Goal: Check status: Check status

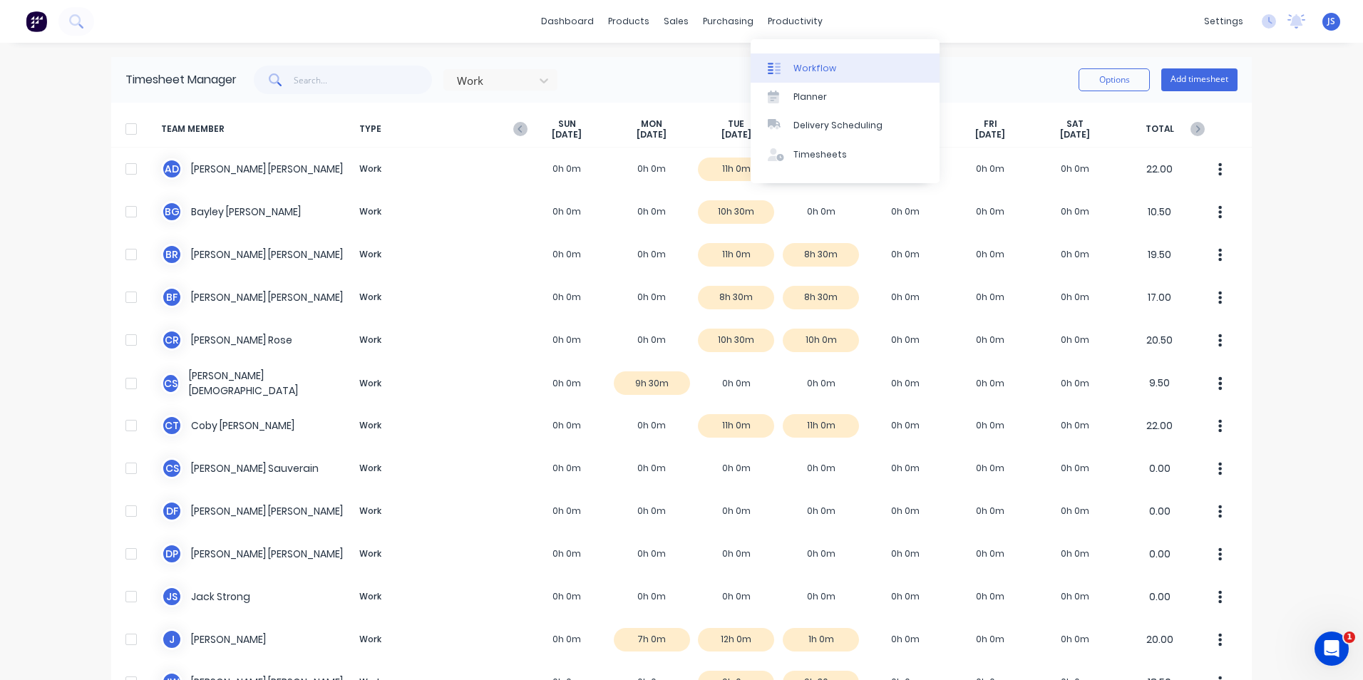
click at [809, 63] on div "Workflow" at bounding box center [814, 68] width 43 height 13
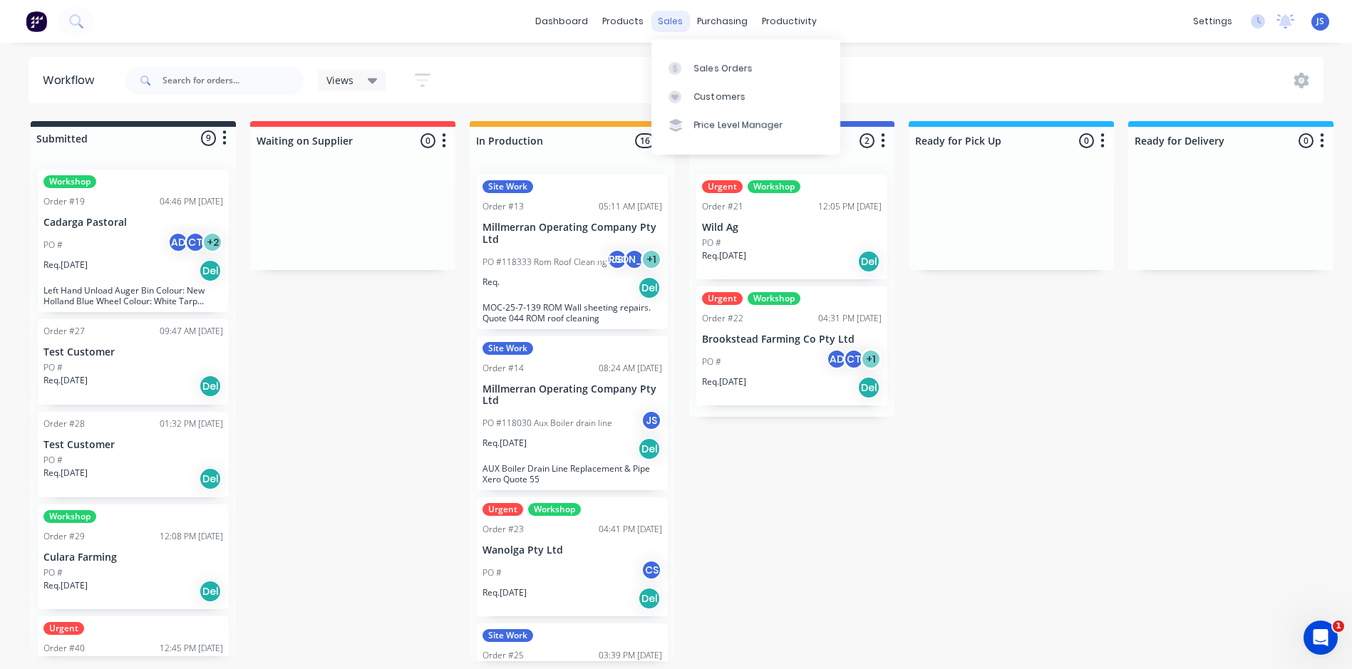
click at [673, 24] on div "sales" at bounding box center [670, 21] width 39 height 21
click at [727, 75] on link "Sales Orders" at bounding box center [746, 67] width 189 height 29
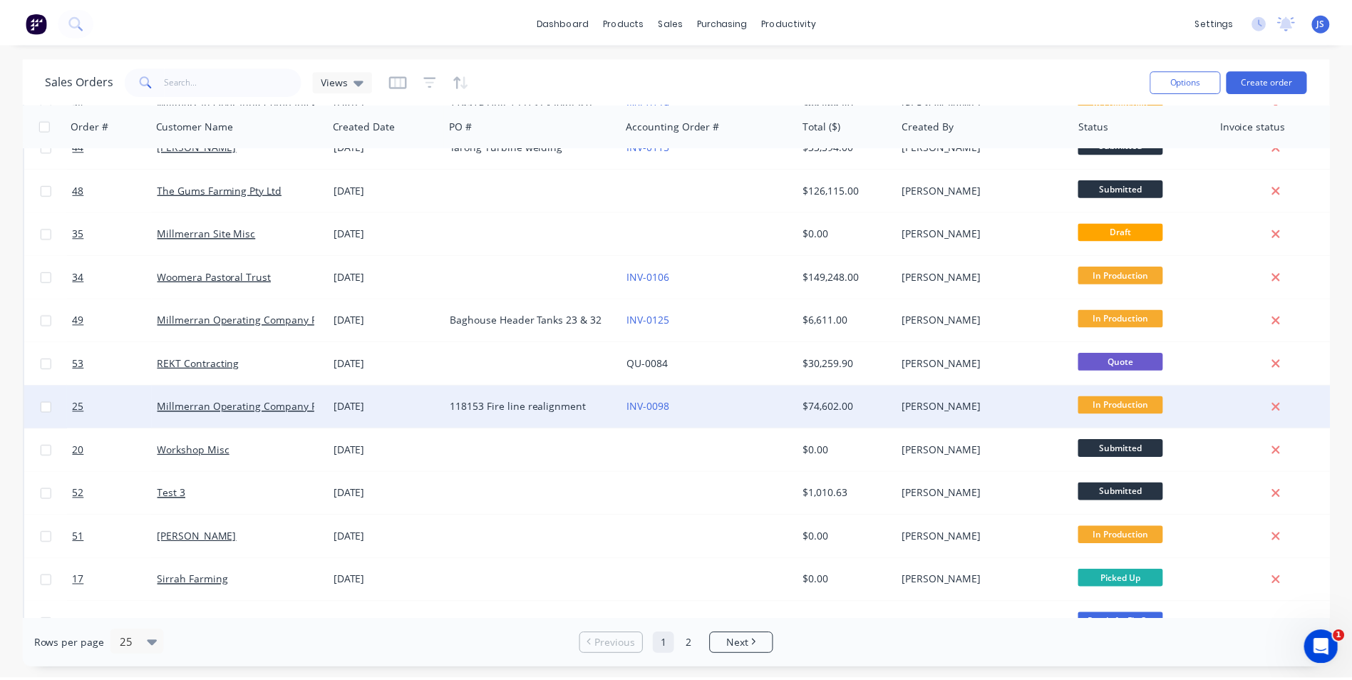
scroll to position [143, 0]
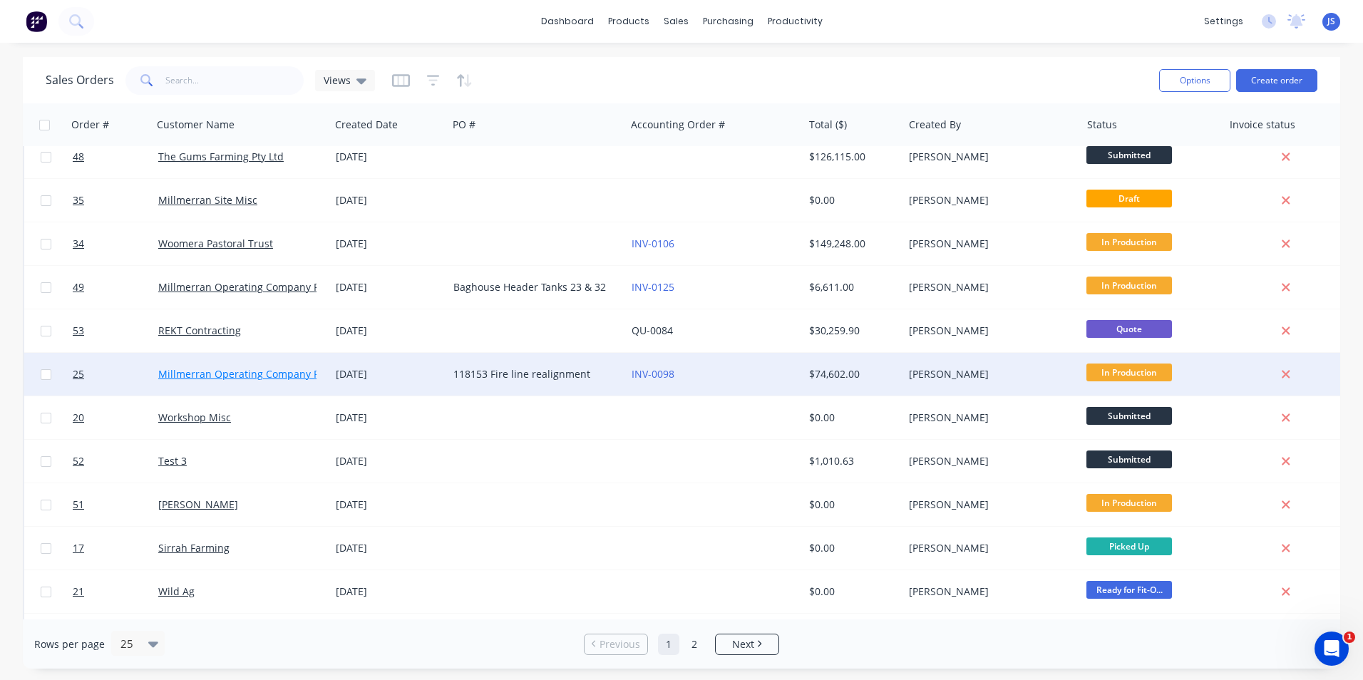
click at [236, 371] on link "Millmerran Operating Company Pty Ltd" at bounding box center [251, 374] width 187 height 14
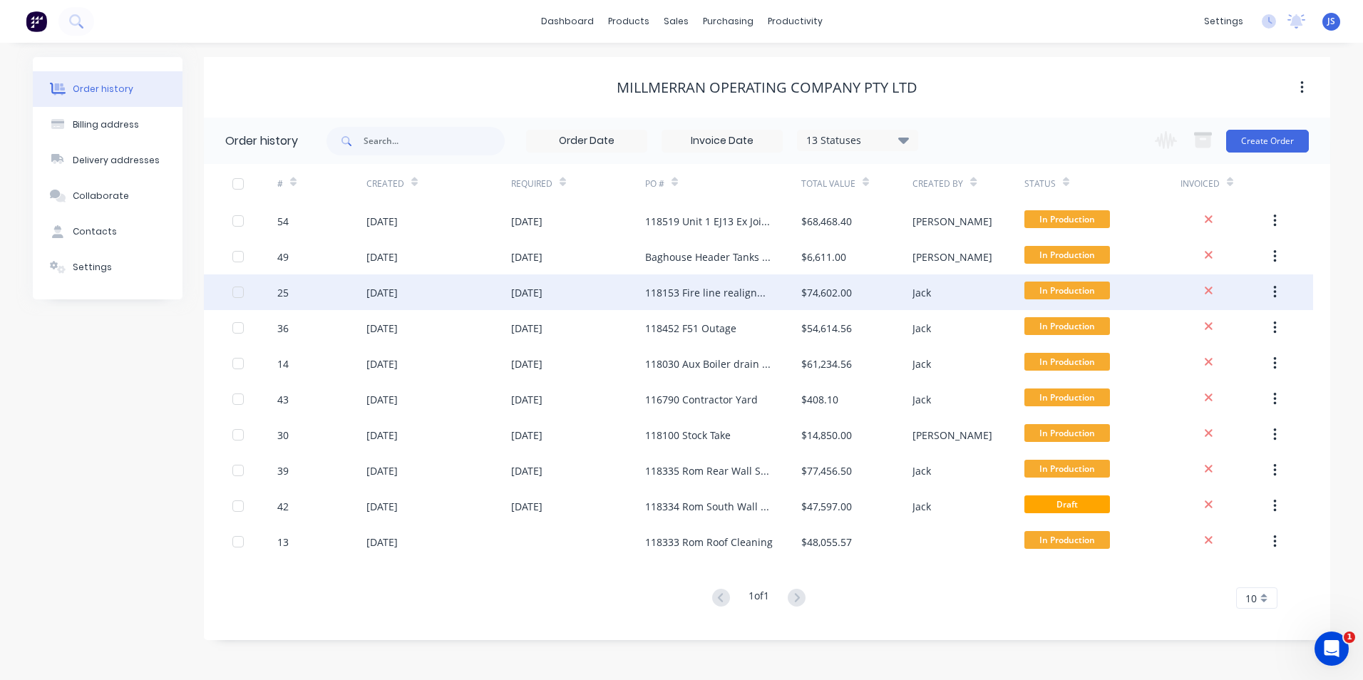
click at [238, 291] on div at bounding box center [238, 292] width 29 height 29
click at [696, 290] on div "118153 Fire line realignment" at bounding box center [709, 292] width 128 height 15
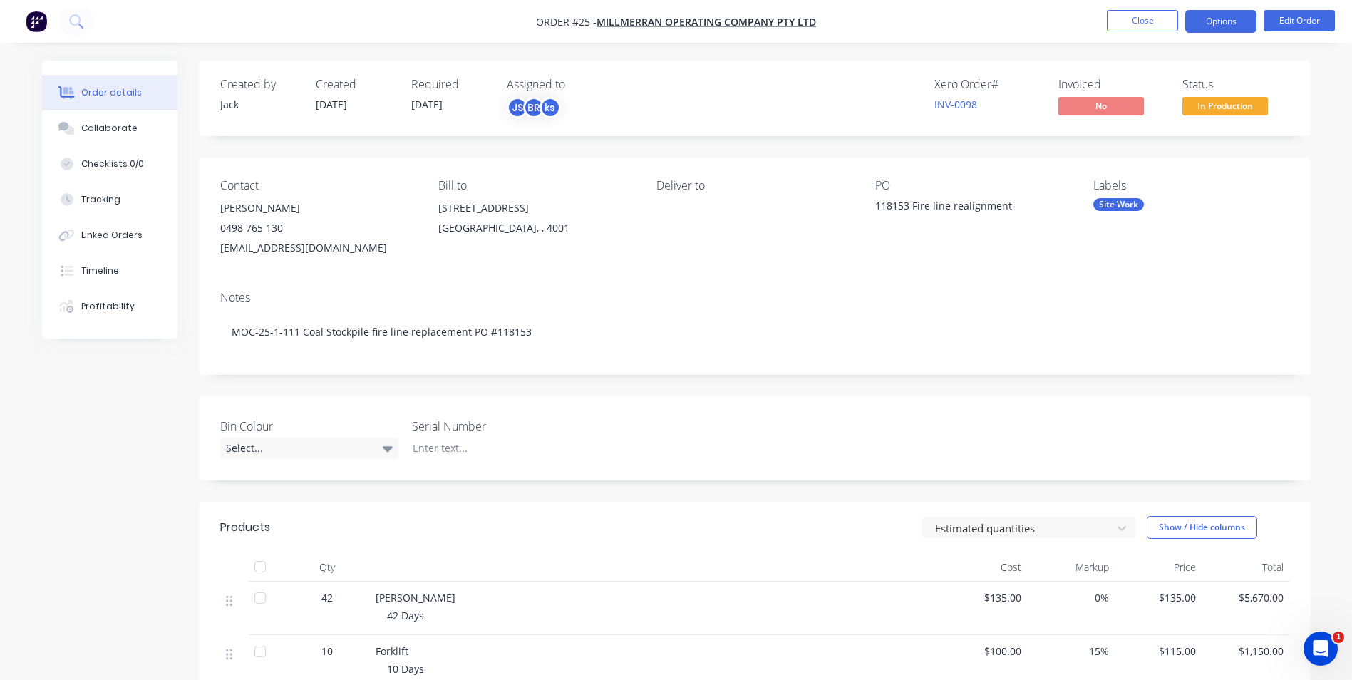
click at [1218, 20] on button "Options" at bounding box center [1220, 21] width 71 height 23
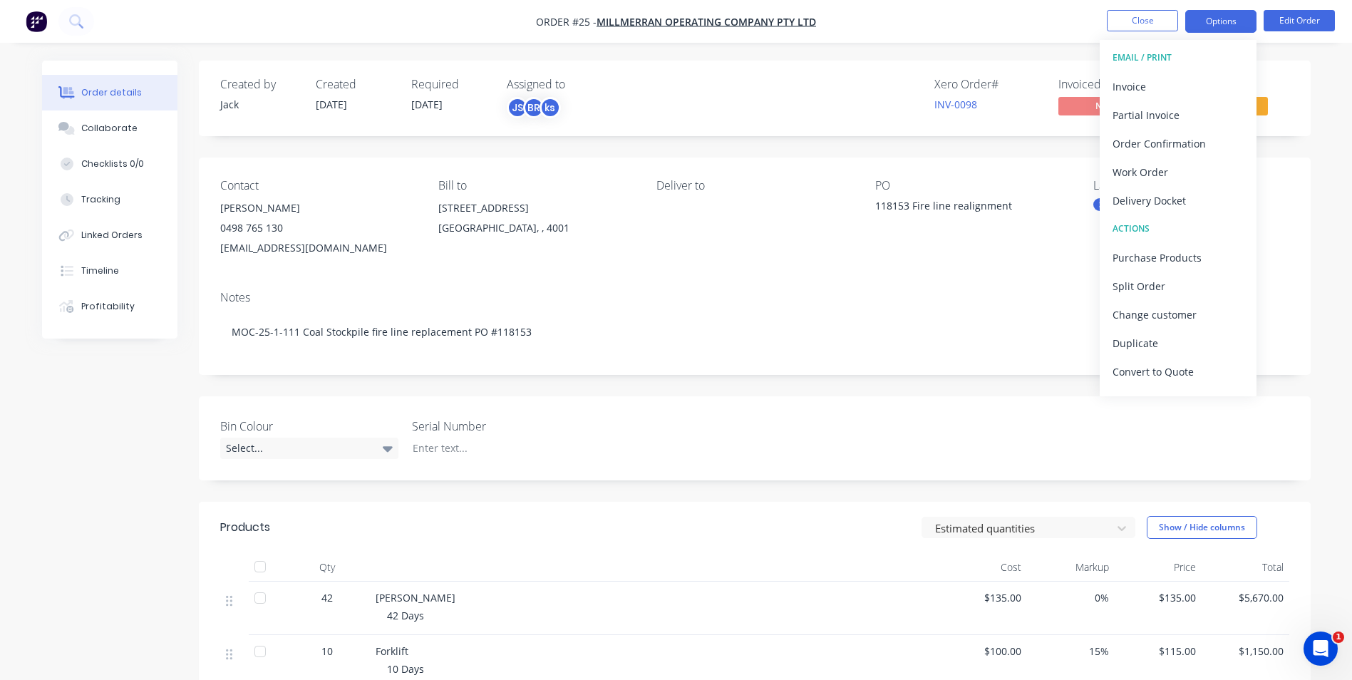
click at [1218, 20] on button "Options" at bounding box center [1220, 21] width 71 height 23
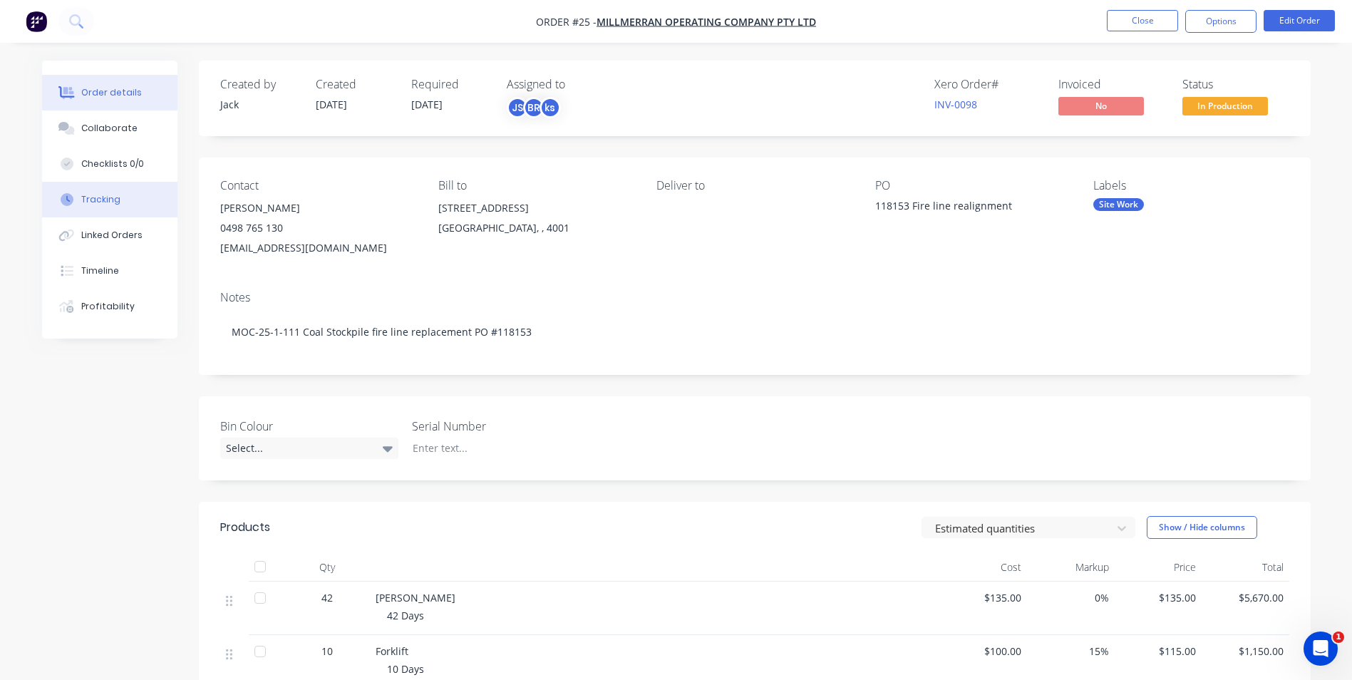
click at [108, 194] on div "Tracking" at bounding box center [100, 199] width 39 height 13
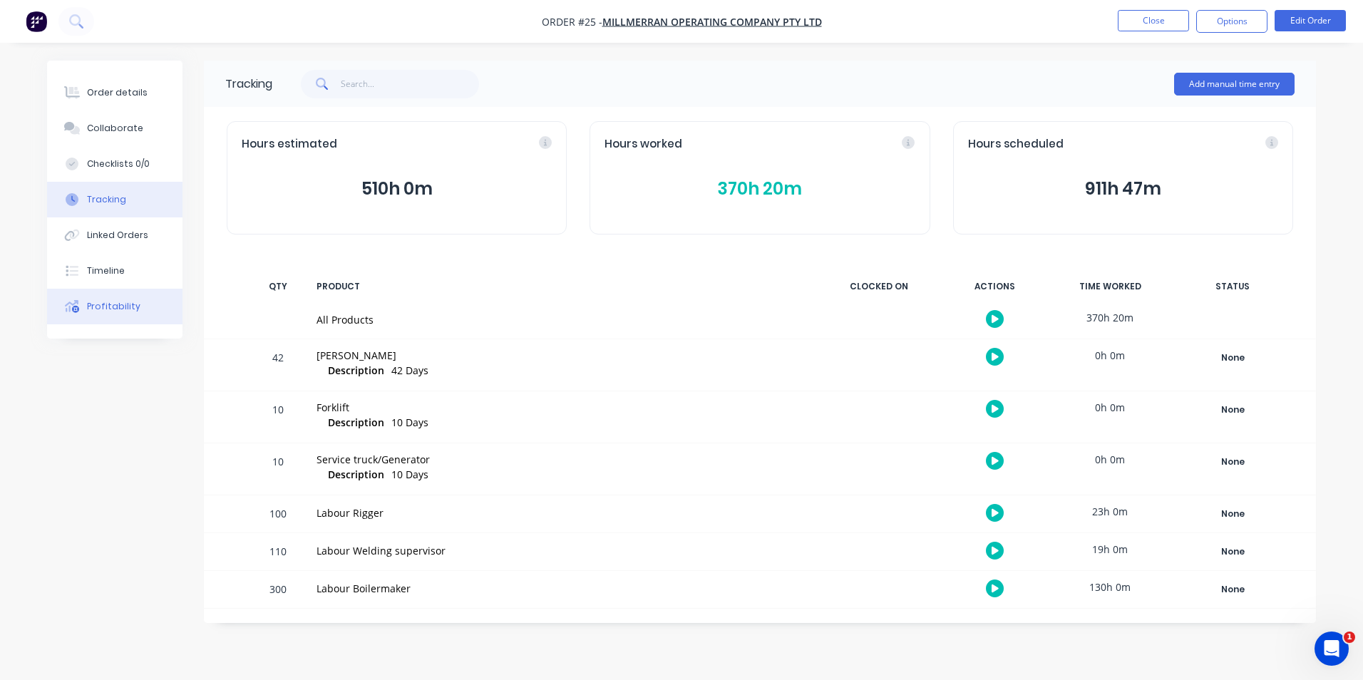
click at [124, 306] on div "Profitability" at bounding box center [113, 306] width 53 height 13
click at [999, 552] on button "button" at bounding box center [995, 551] width 18 height 18
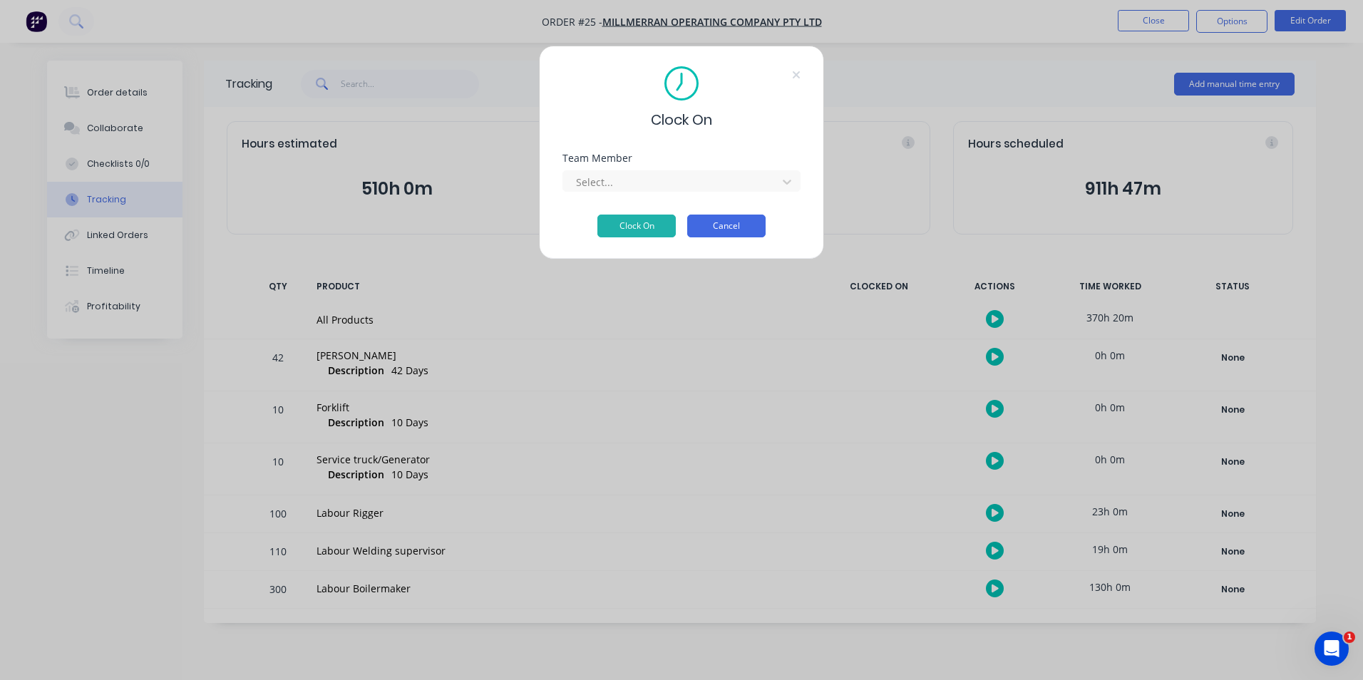
click at [751, 223] on button "Cancel" at bounding box center [726, 226] width 78 height 23
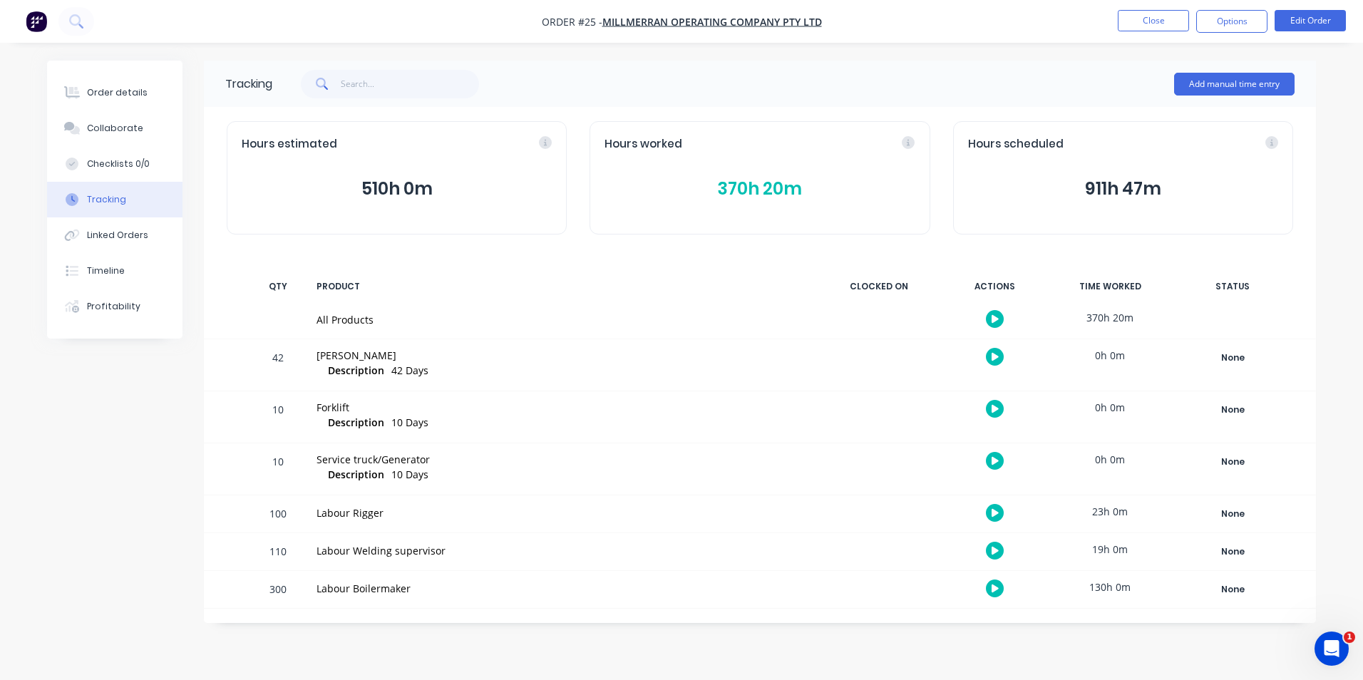
click at [740, 187] on button "370h 20m" at bounding box center [759, 188] width 310 height 27
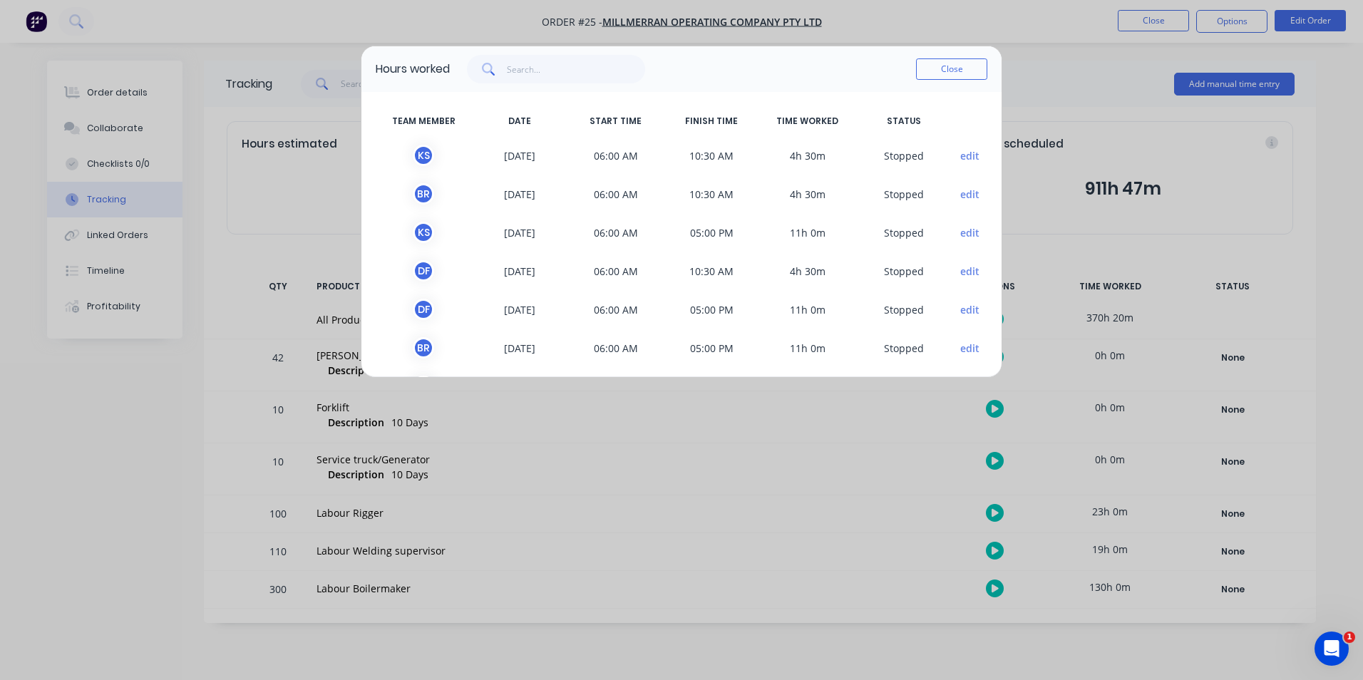
click at [1070, 86] on div "Hours worked Close TEAM MEMBER DATE START TIME FINISH TIME TIME WORKED STATUS k…" at bounding box center [681, 340] width 1363 height 680
click at [964, 71] on button "Close" at bounding box center [951, 68] width 71 height 21
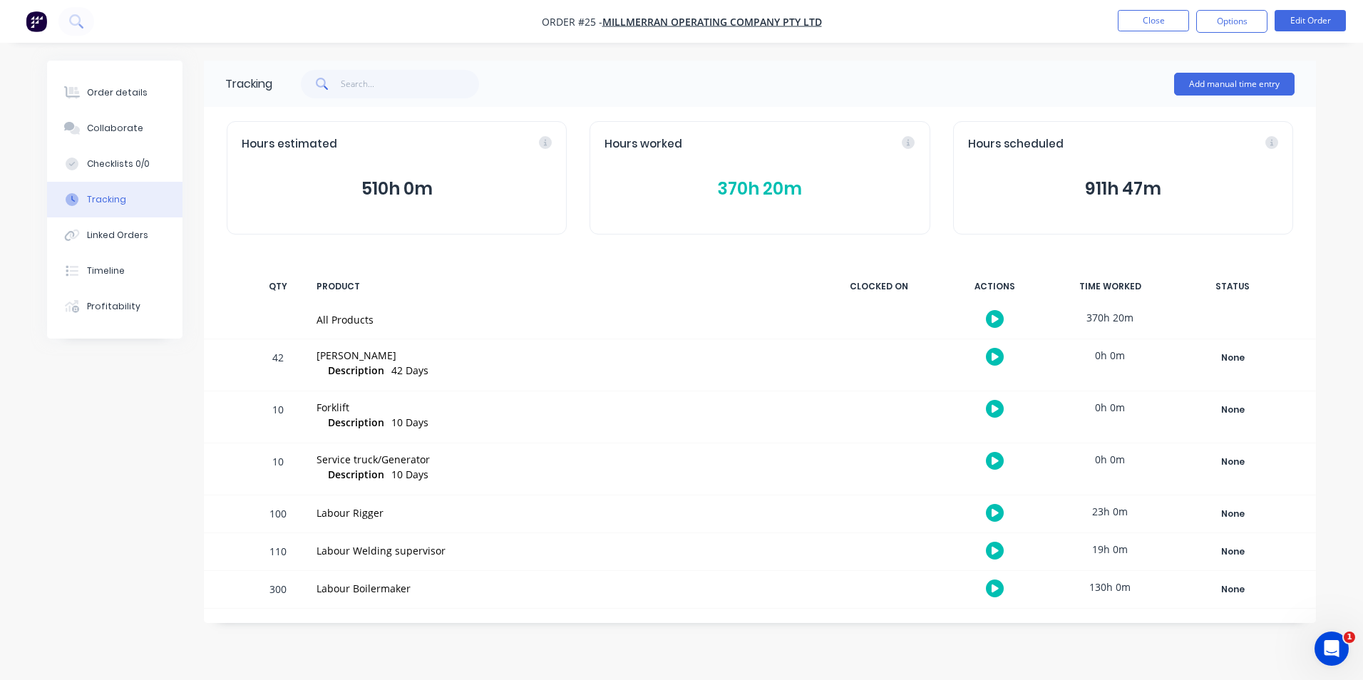
click at [413, 186] on button "510h 0m" at bounding box center [397, 188] width 310 height 27
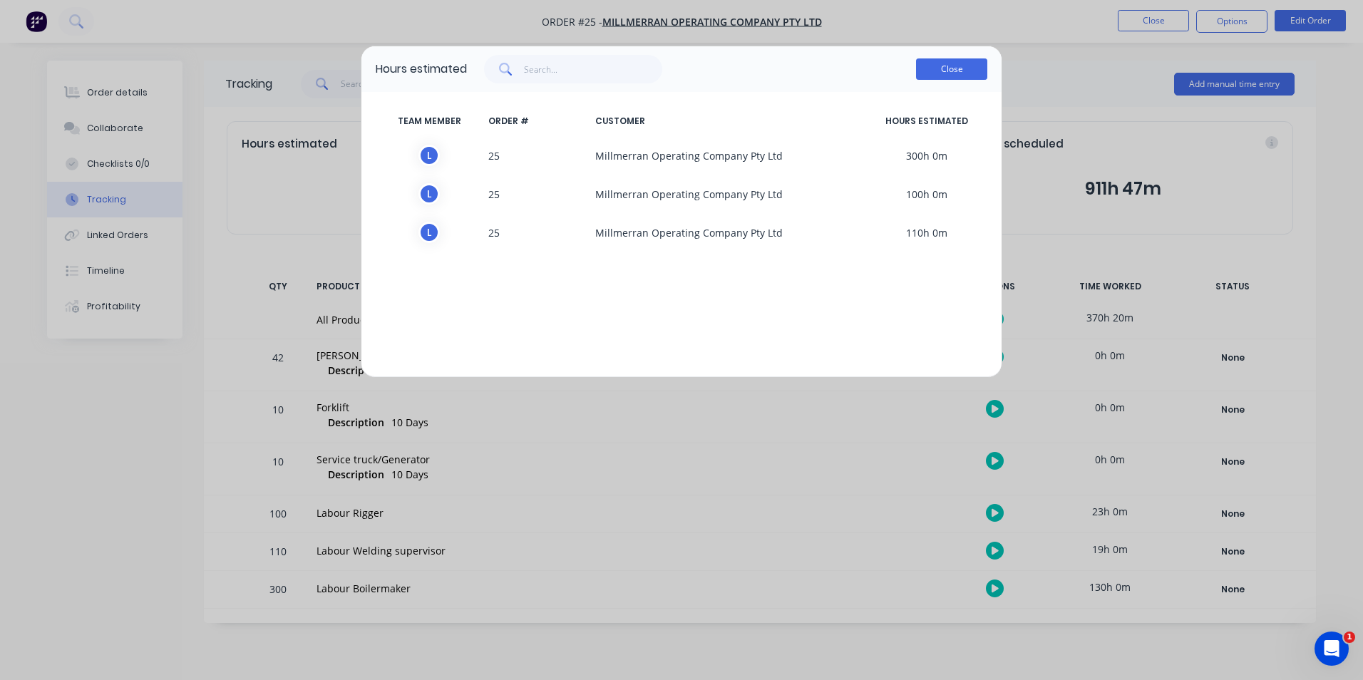
click at [962, 64] on button "Close" at bounding box center [951, 68] width 71 height 21
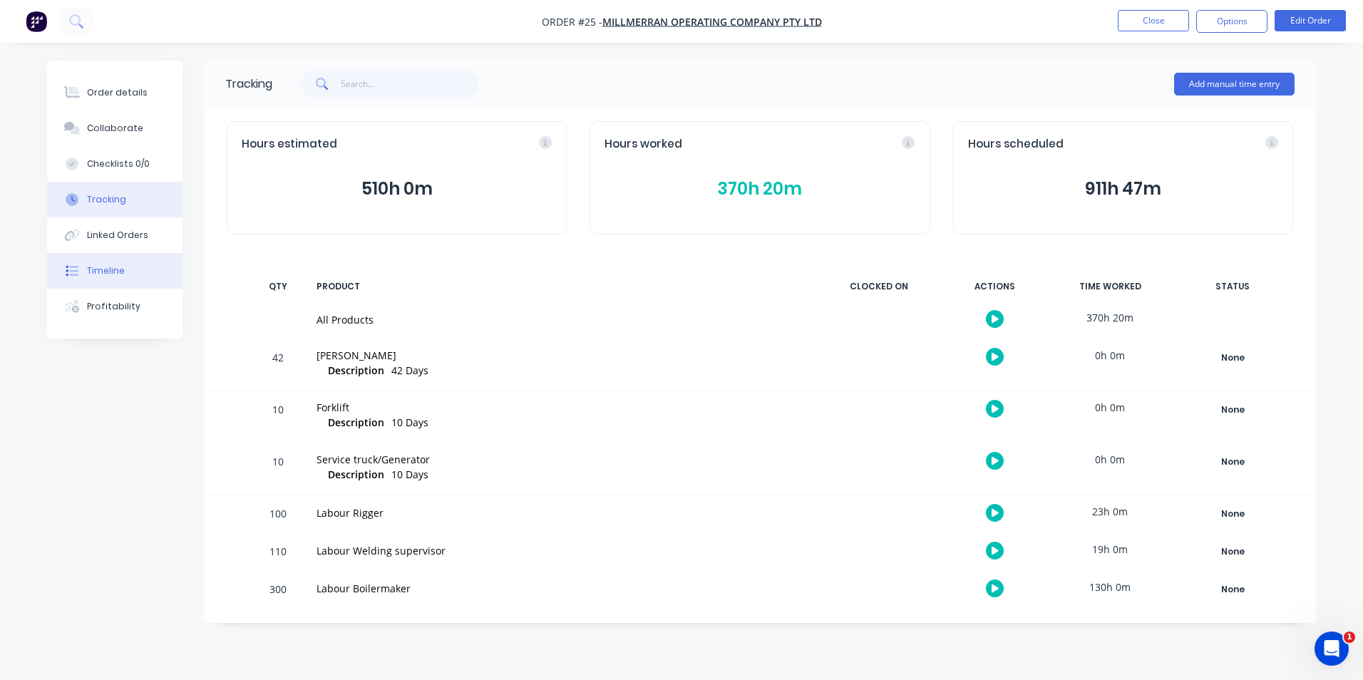
click at [121, 265] on div "Timeline" at bounding box center [106, 270] width 38 height 13
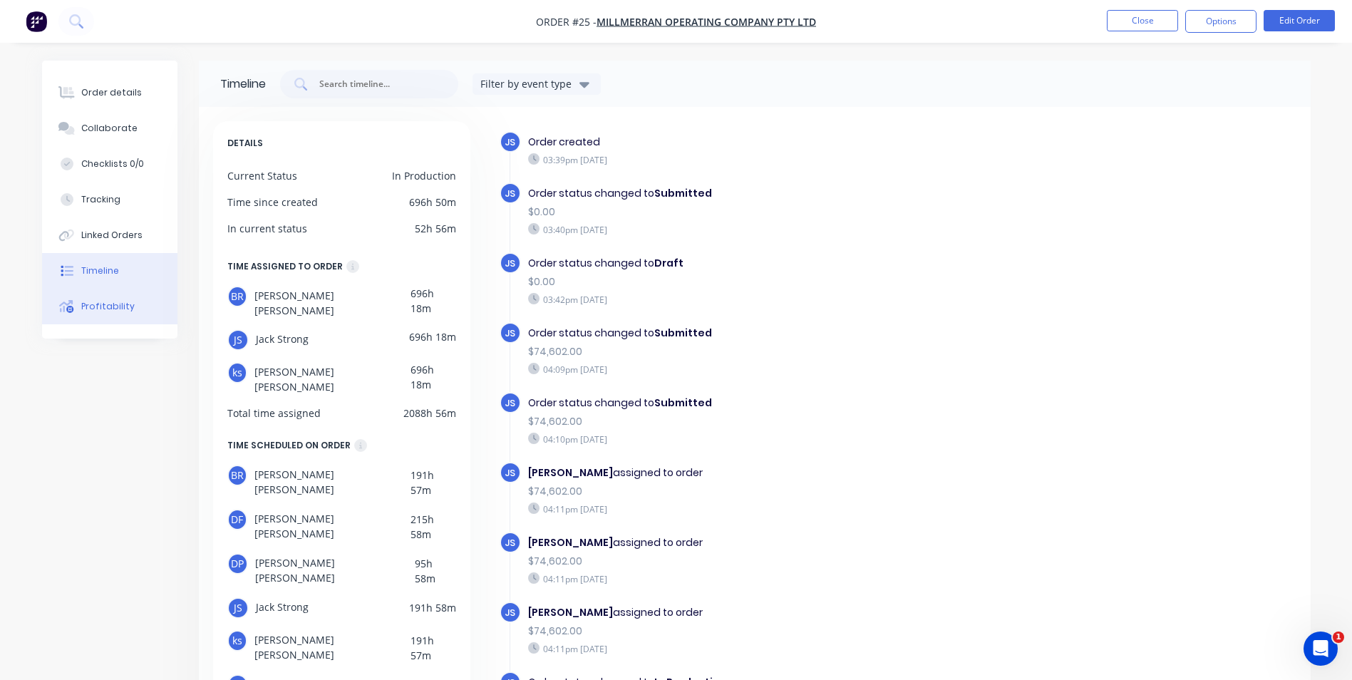
click at [114, 309] on div "Profitability" at bounding box center [107, 306] width 53 height 13
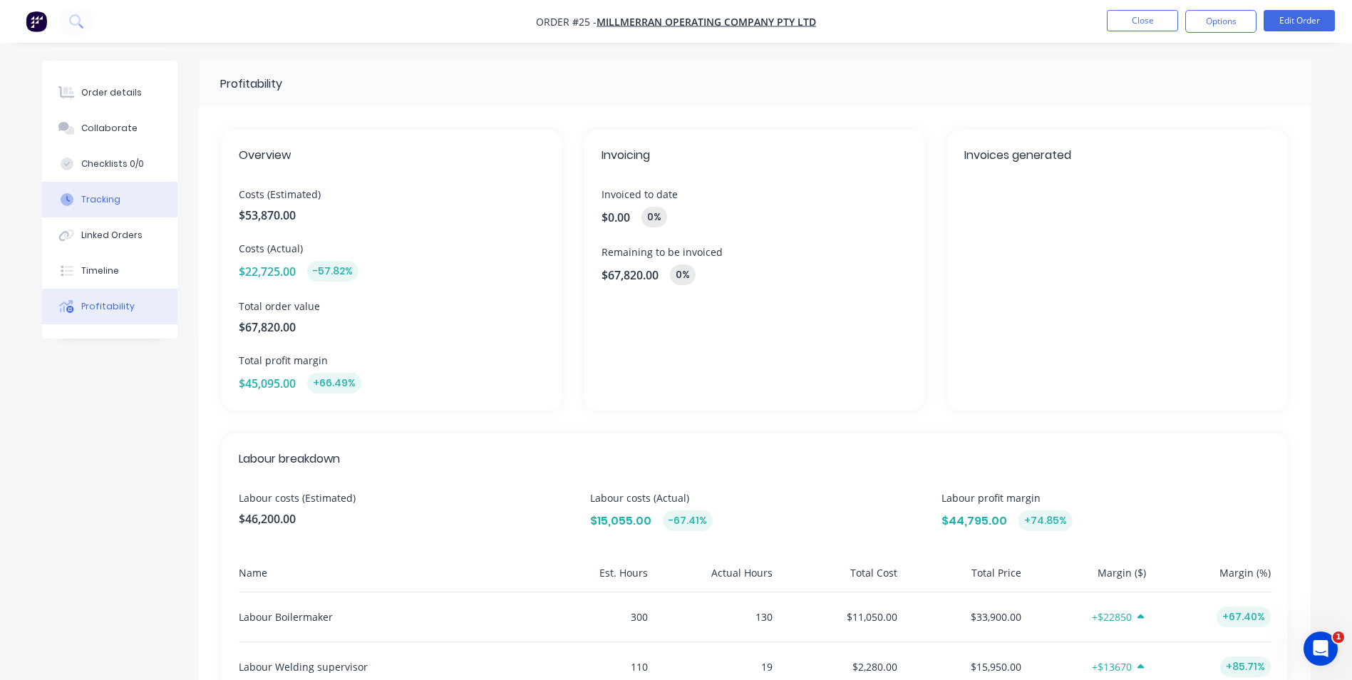
click at [114, 205] on div "Tracking" at bounding box center [100, 199] width 39 height 13
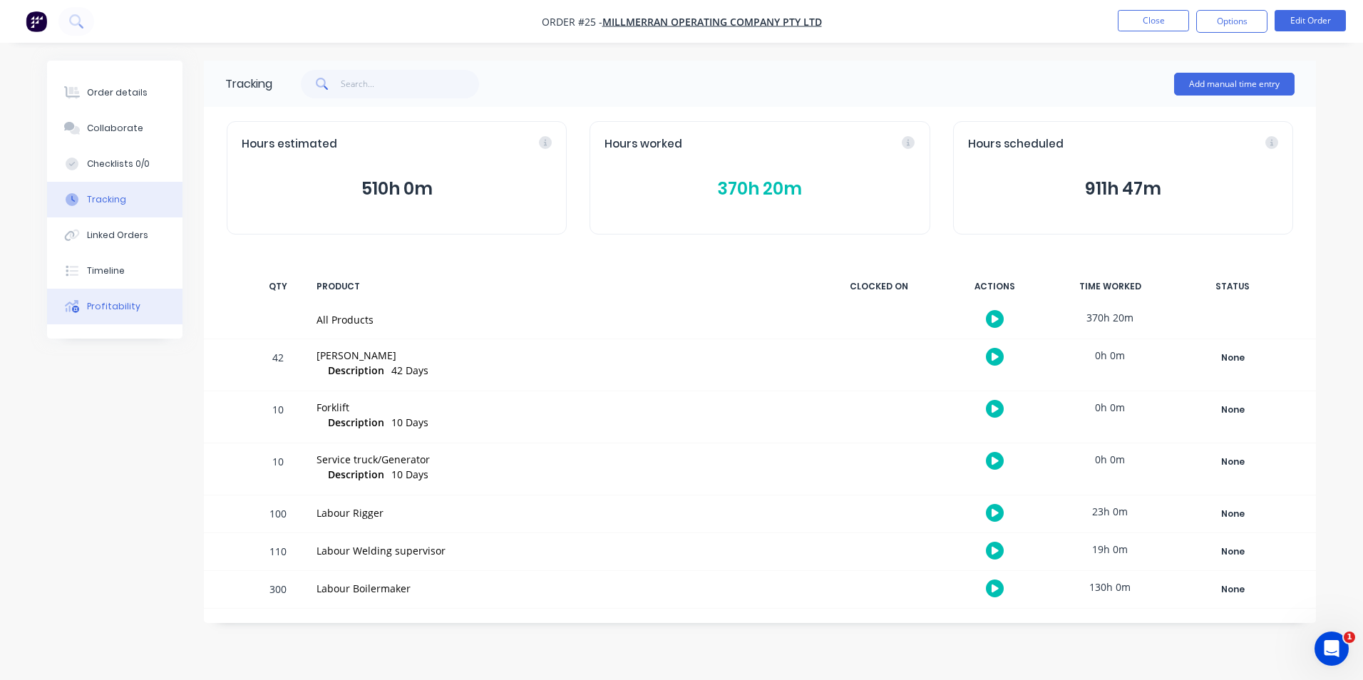
click at [129, 309] on div "Profitability" at bounding box center [113, 306] width 53 height 13
click at [790, 193] on button "370h 20m" at bounding box center [759, 188] width 310 height 27
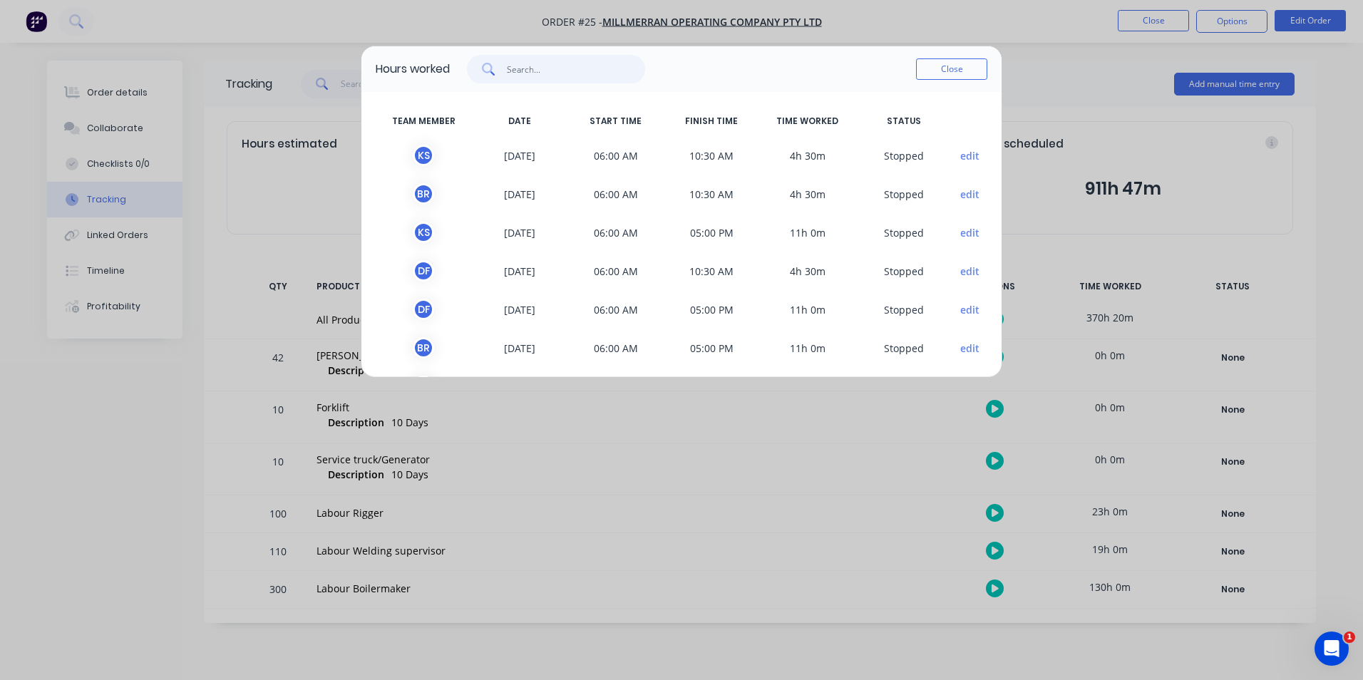
click at [530, 72] on input "text" at bounding box center [576, 69] width 139 height 29
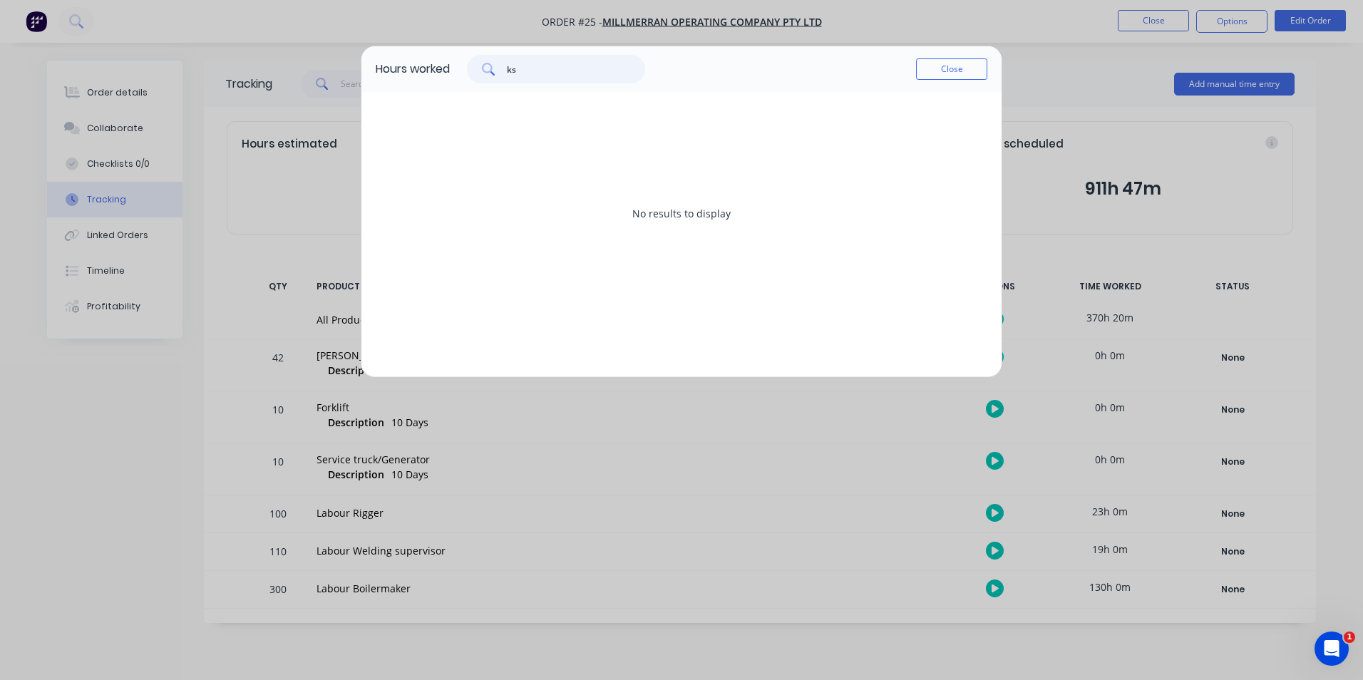
type input "k"
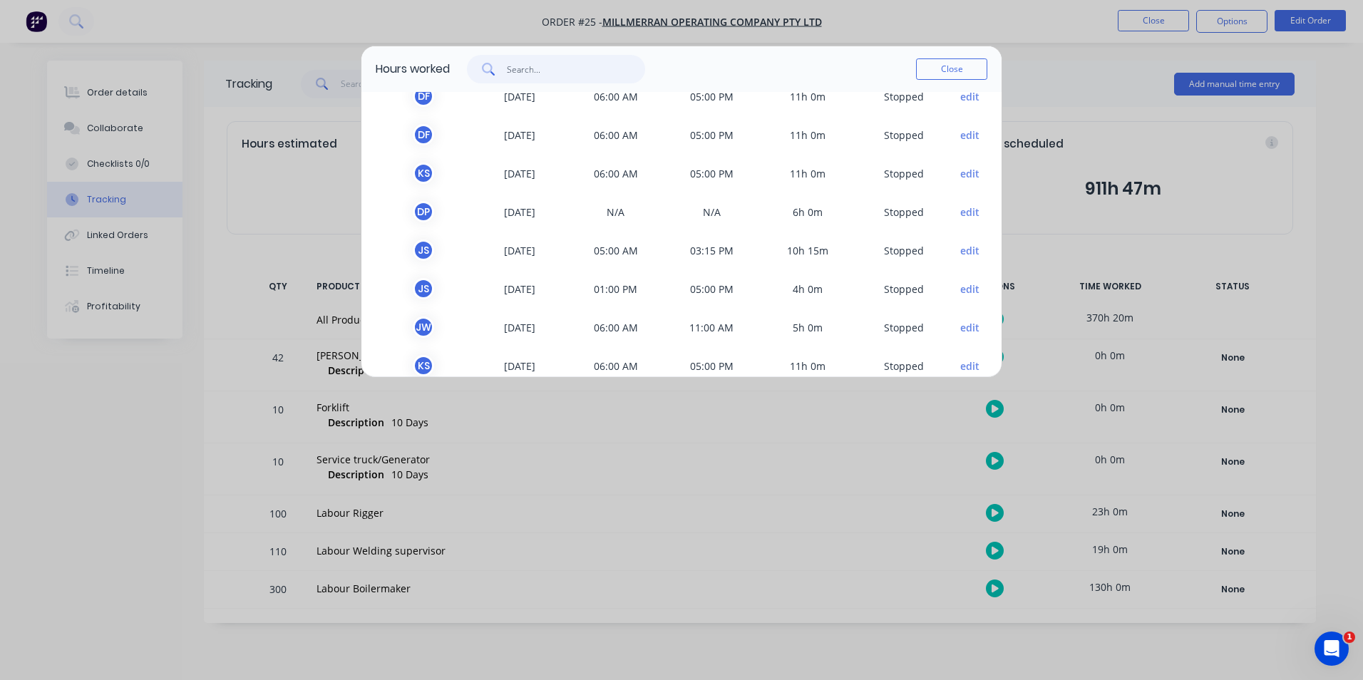
scroll to position [431, 0]
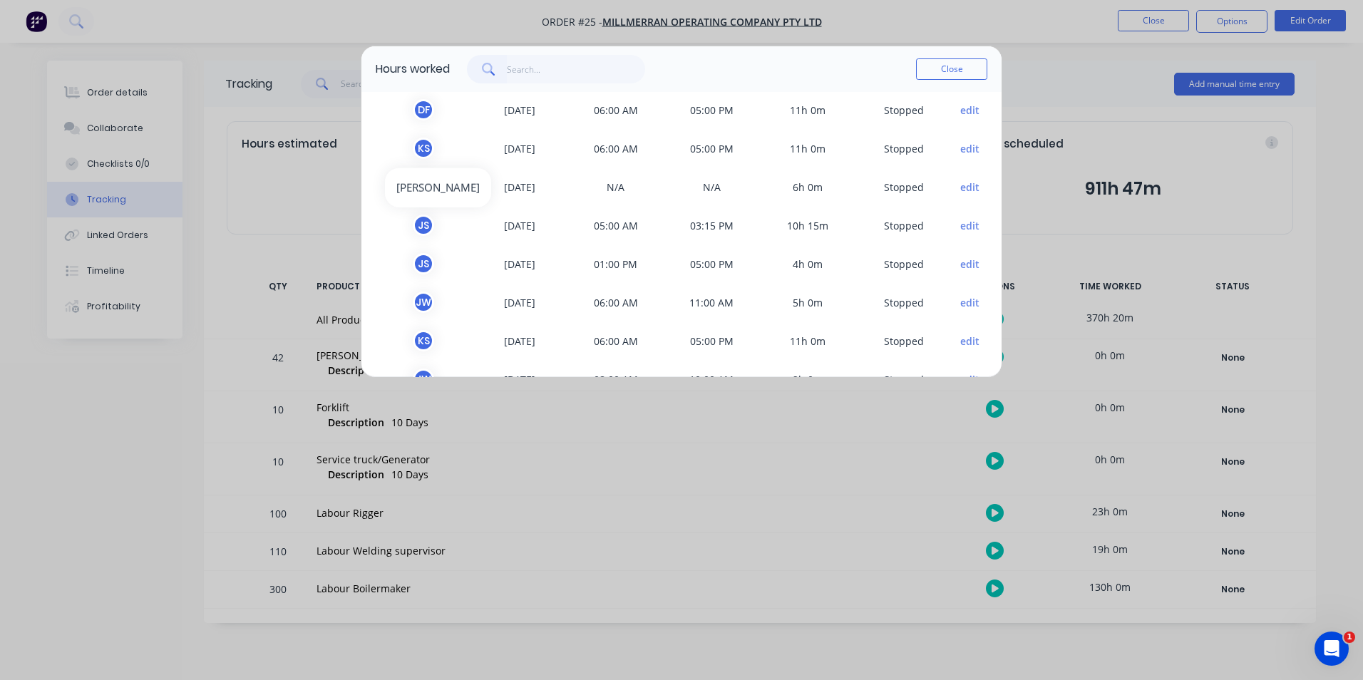
click at [420, 148] on div "k s" at bounding box center [423, 148] width 21 height 21
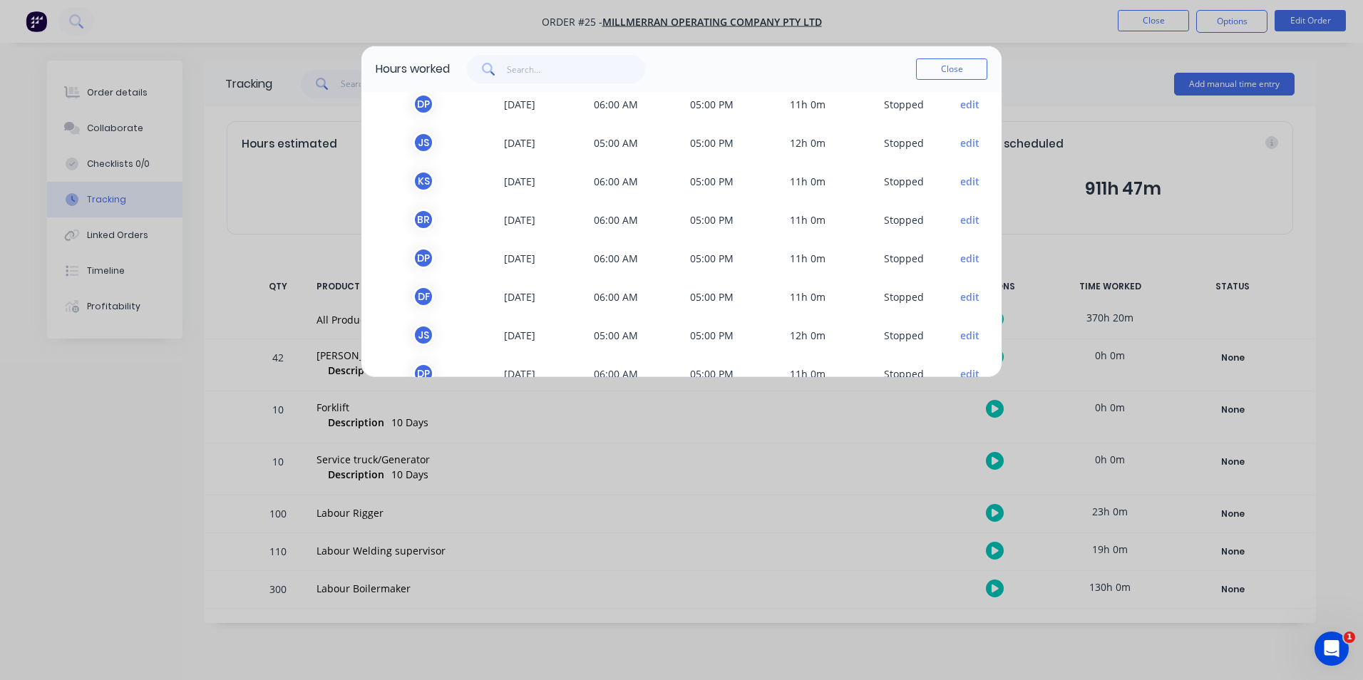
scroll to position [1429, 0]
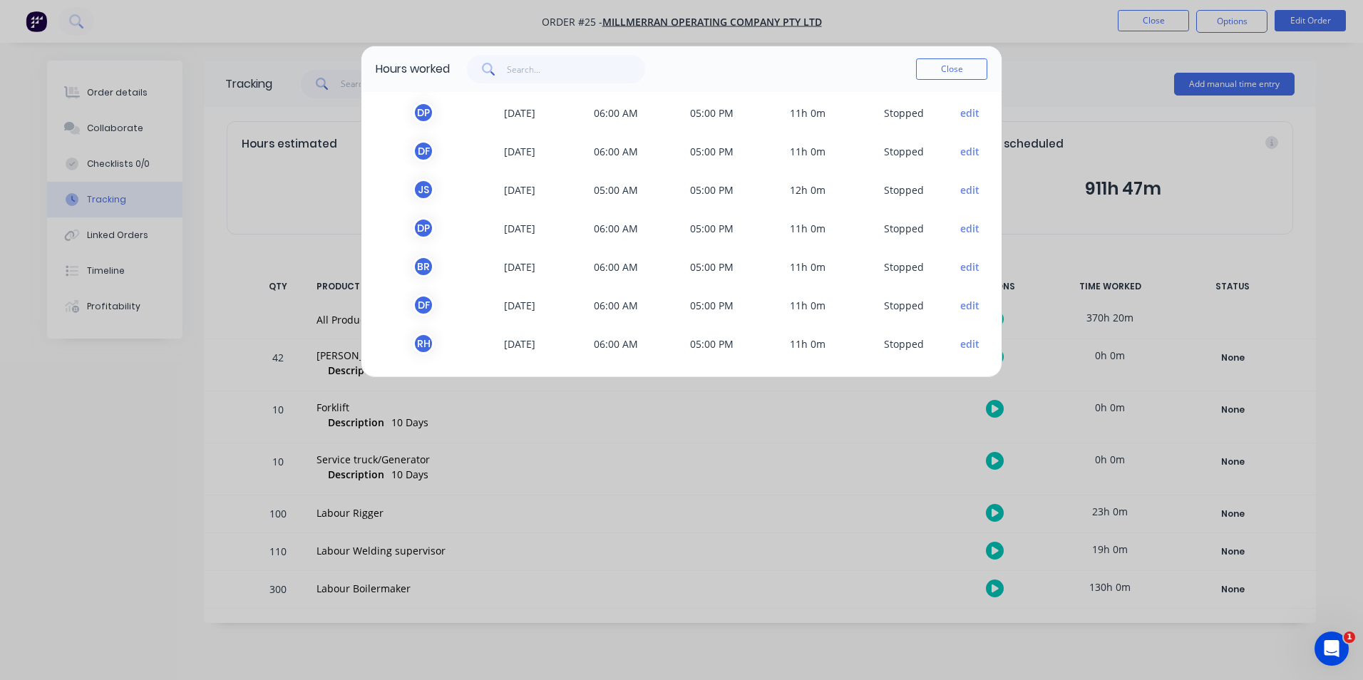
click at [423, 341] on div "R H" at bounding box center [423, 343] width 21 height 21
click at [1064, 57] on div "Hours worked Close TEAM MEMBER DATE START TIME FINISH TIME TIME WORKED STATUS k…" at bounding box center [681, 340] width 1363 height 680
click at [970, 68] on button "Close" at bounding box center [951, 68] width 71 height 21
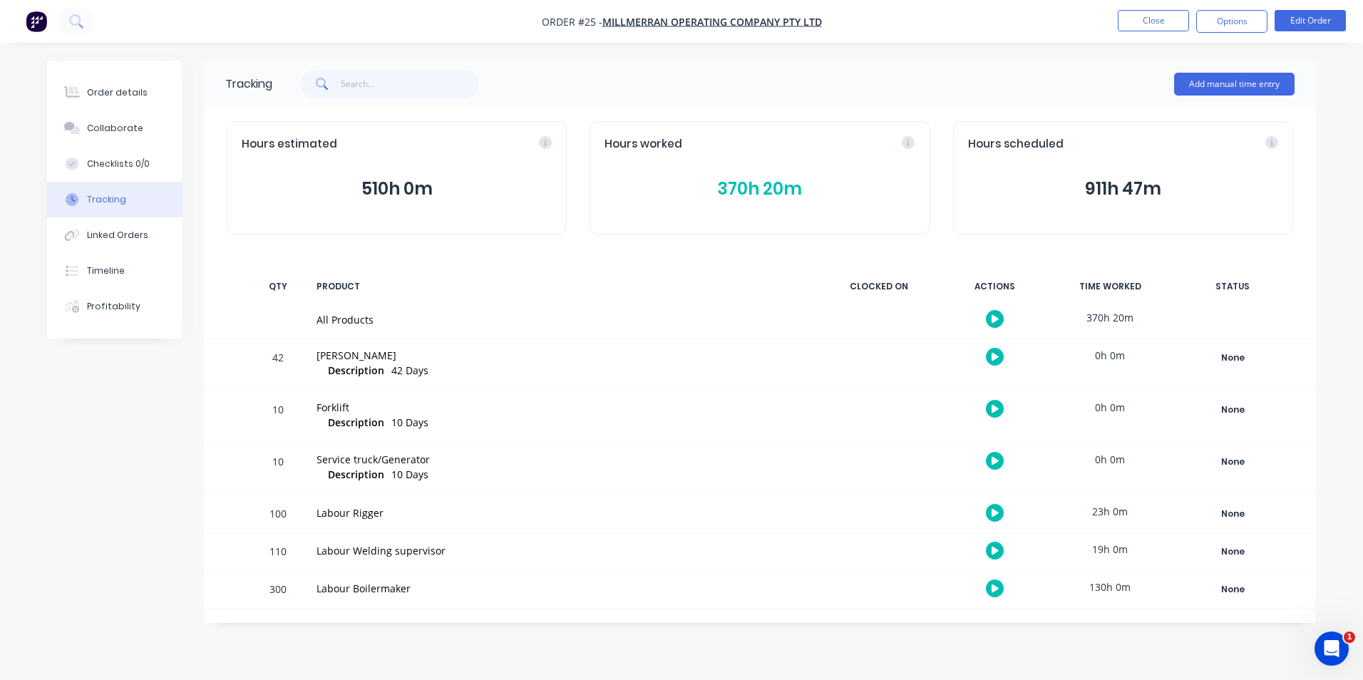
click at [745, 185] on button "370h 20m" at bounding box center [759, 188] width 310 height 27
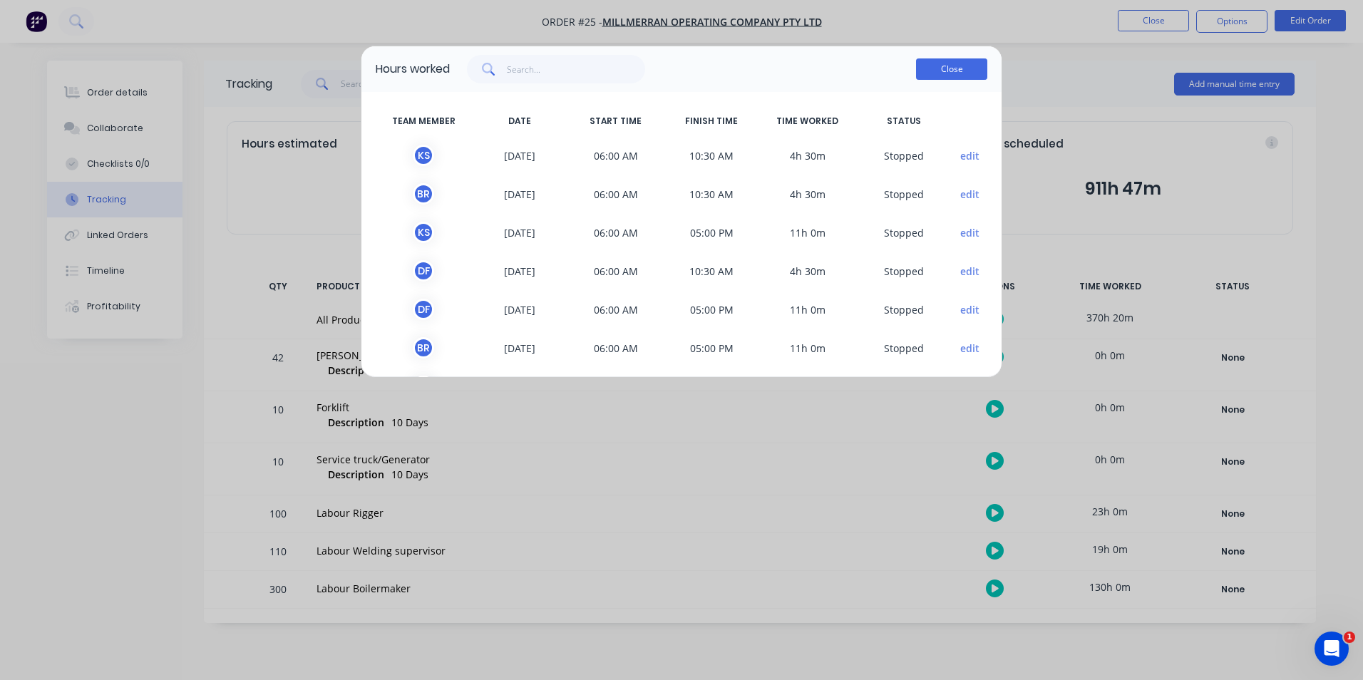
click at [949, 70] on button "Close" at bounding box center [951, 68] width 71 height 21
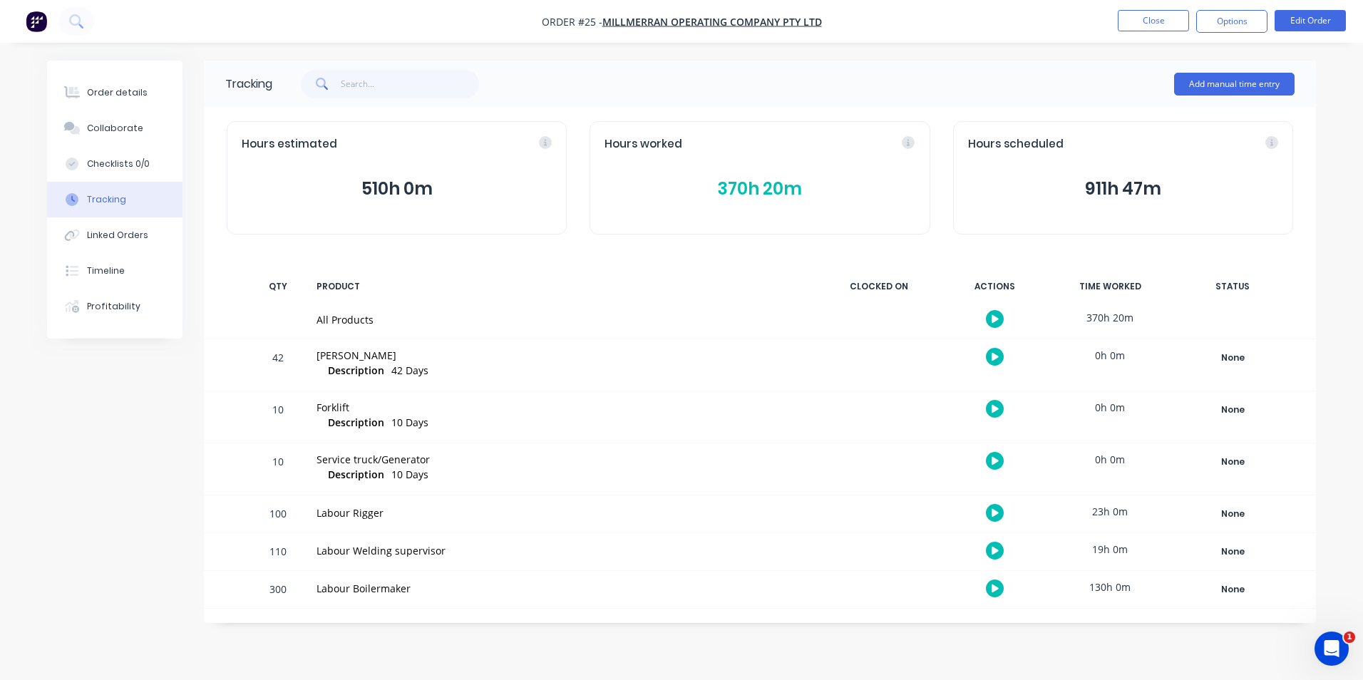
click at [752, 181] on button "370h 20m" at bounding box center [759, 188] width 310 height 27
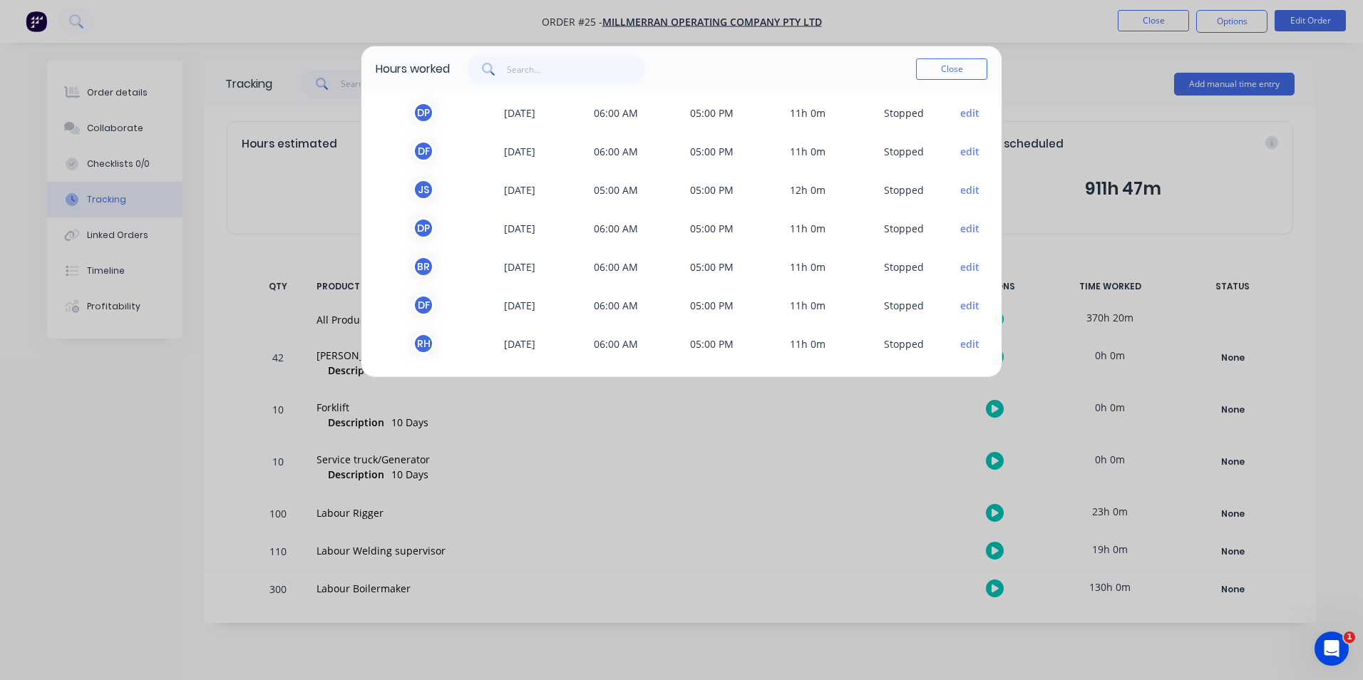
click at [962, 346] on button "edit" at bounding box center [969, 343] width 19 height 15
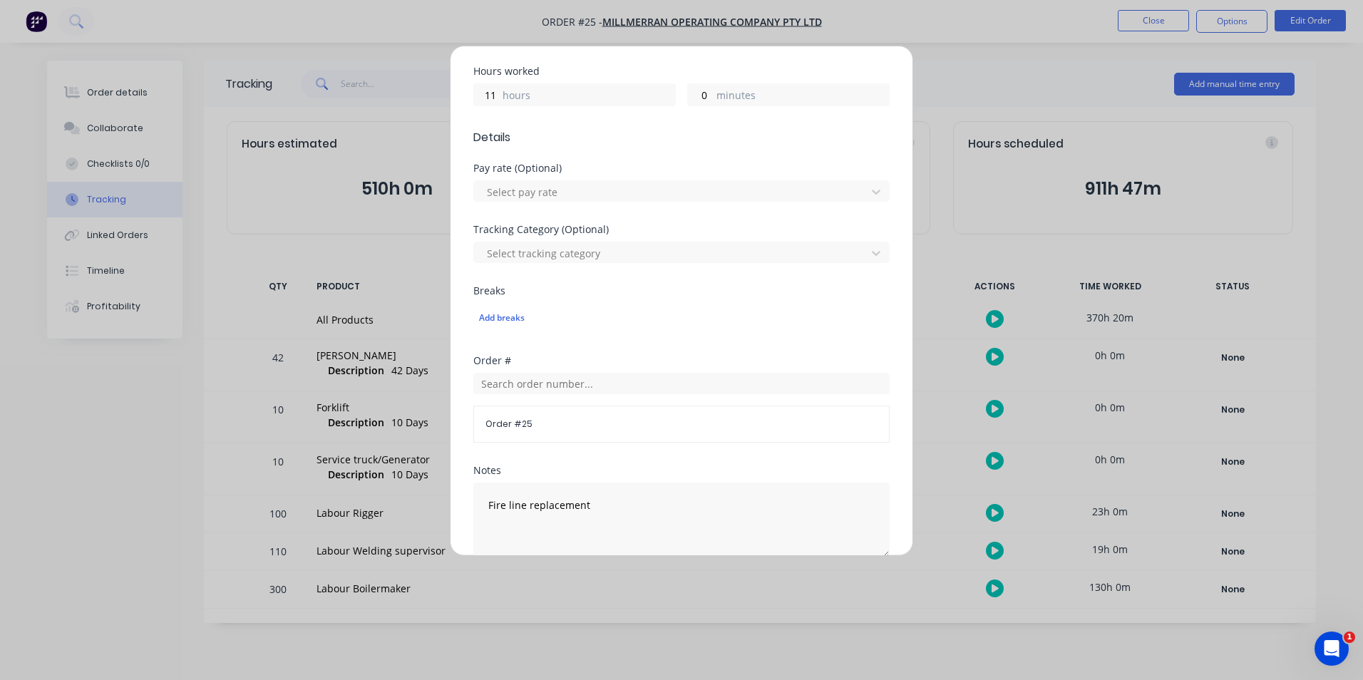
scroll to position [499, 0]
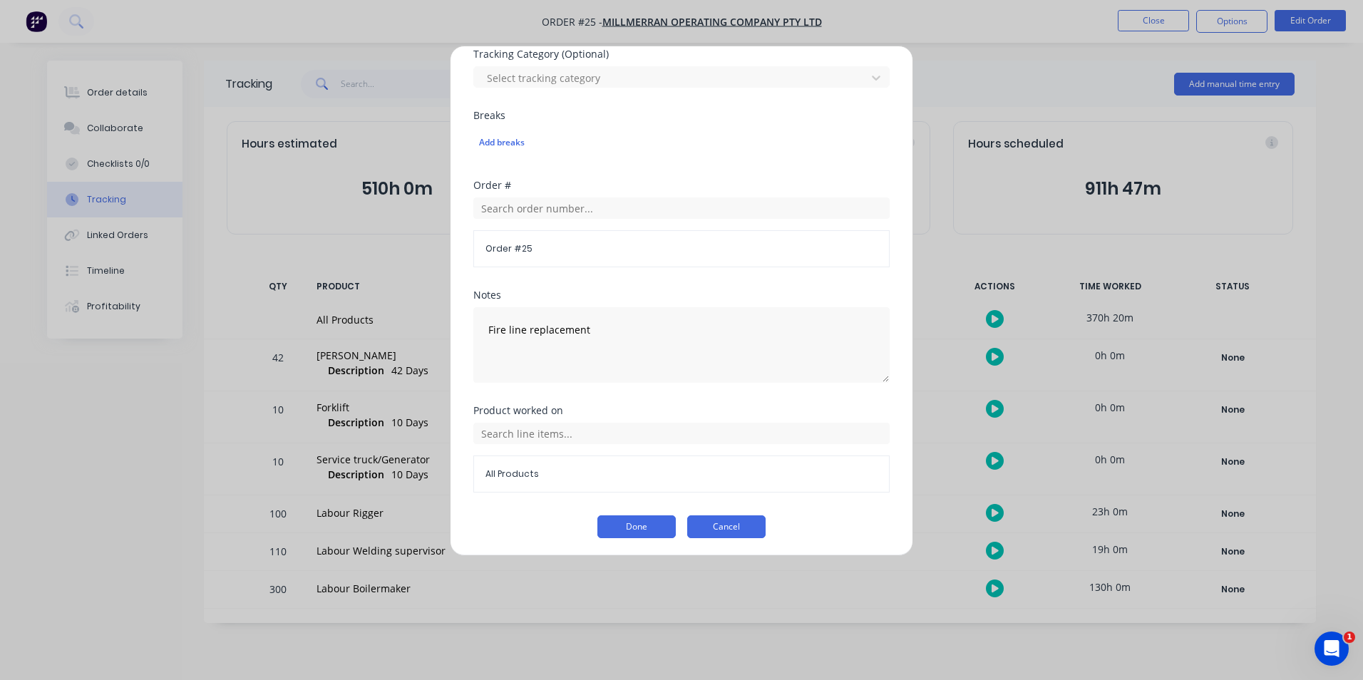
click at [717, 520] on button "Cancel" at bounding box center [726, 526] width 78 height 23
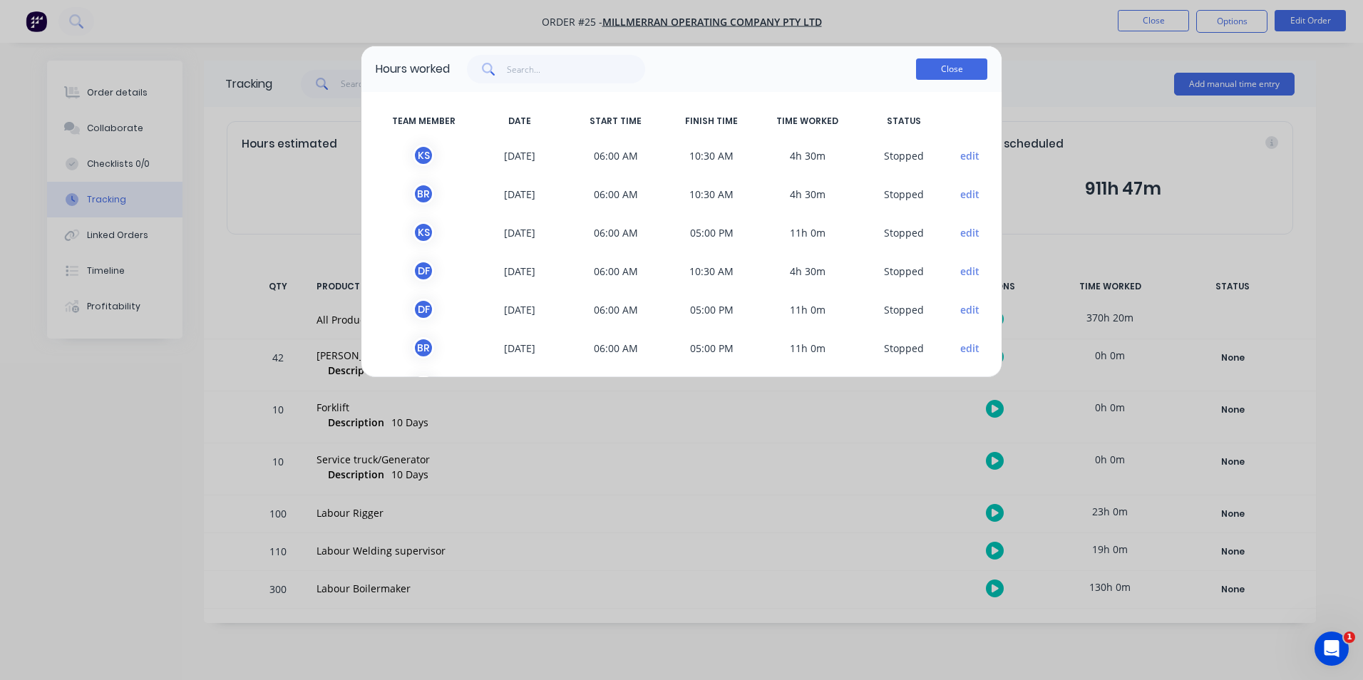
click at [951, 69] on button "Close" at bounding box center [951, 68] width 71 height 21
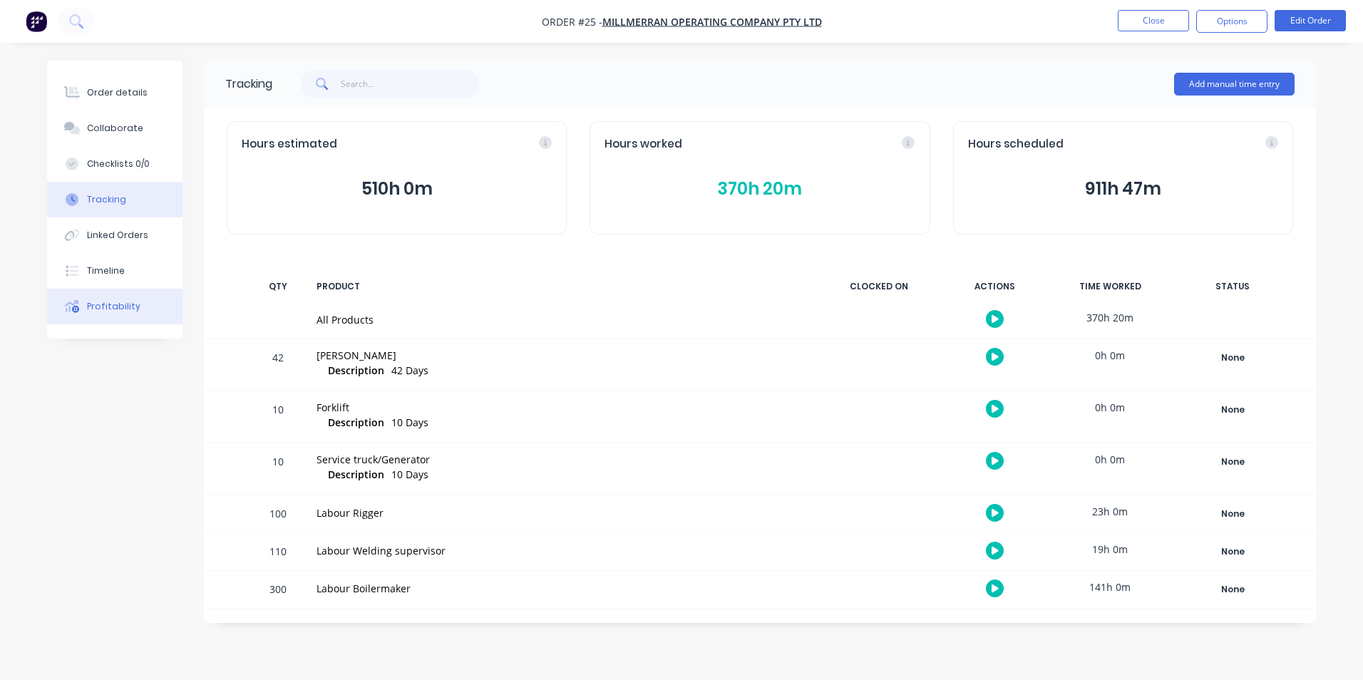
click at [117, 306] on div "Profitability" at bounding box center [113, 306] width 53 height 13
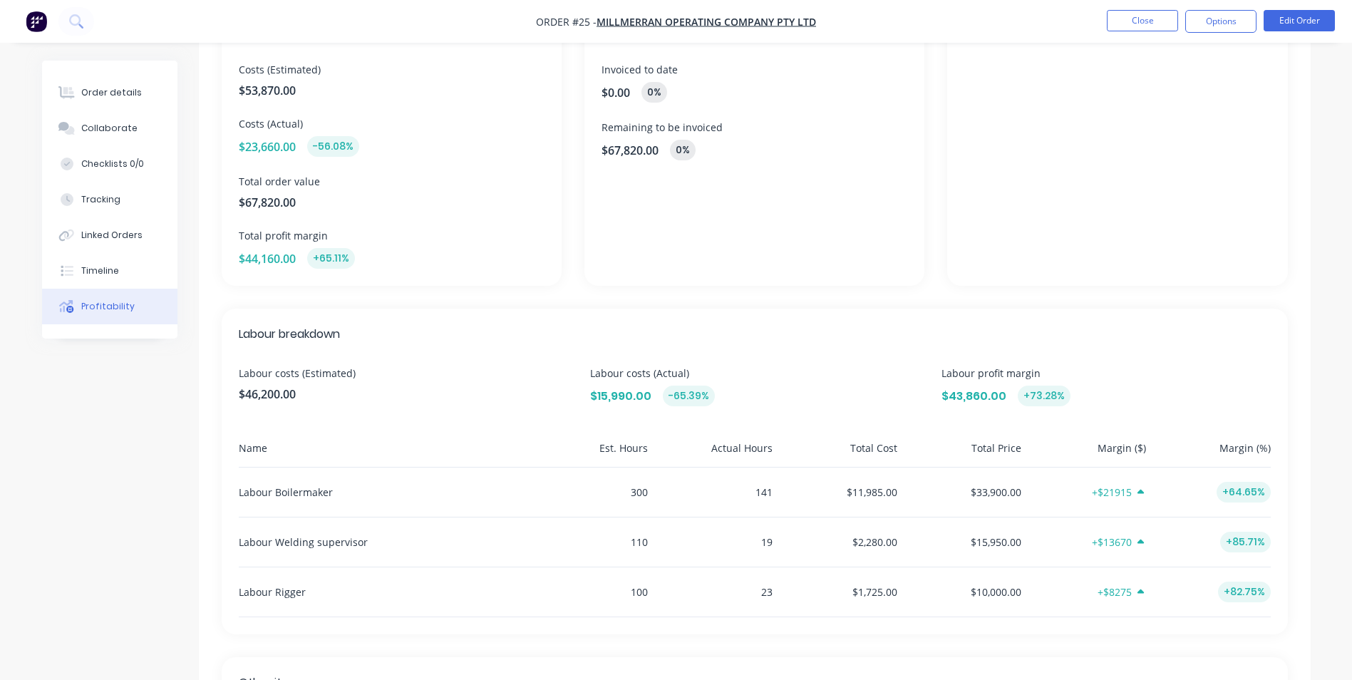
scroll to position [117, 0]
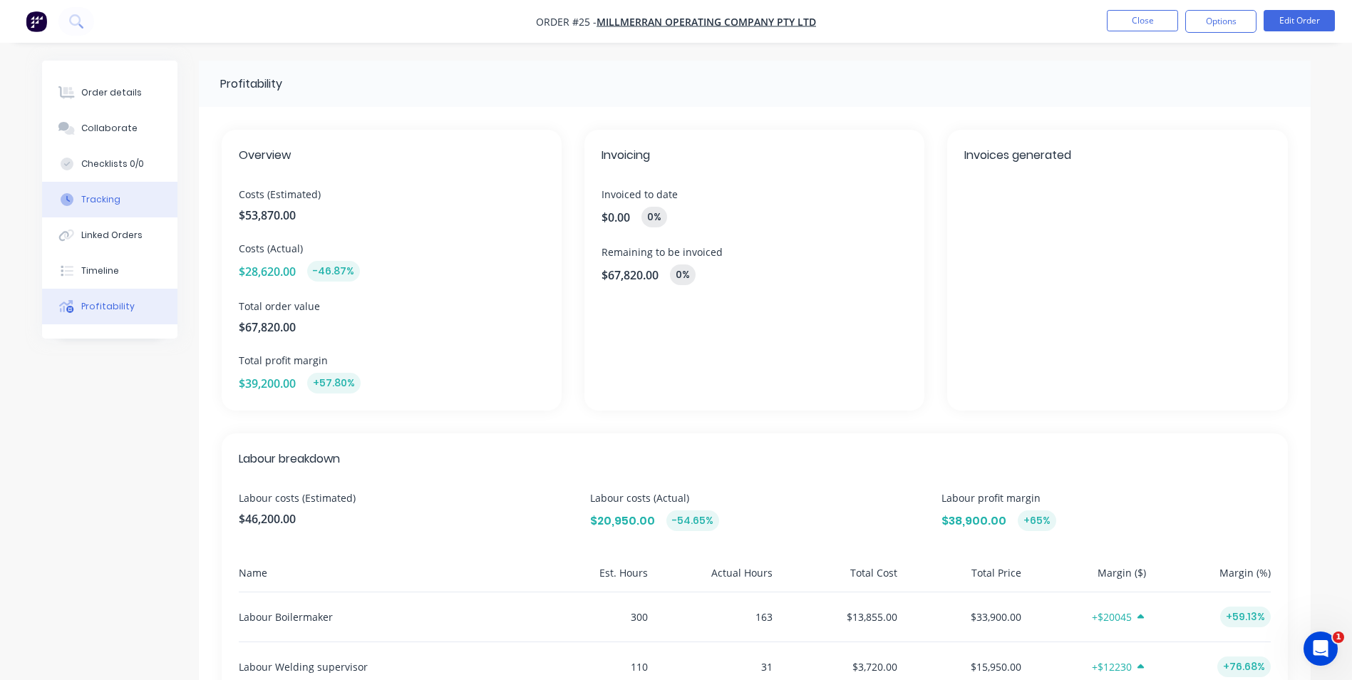
click at [115, 201] on div "Tracking" at bounding box center [100, 199] width 39 height 13
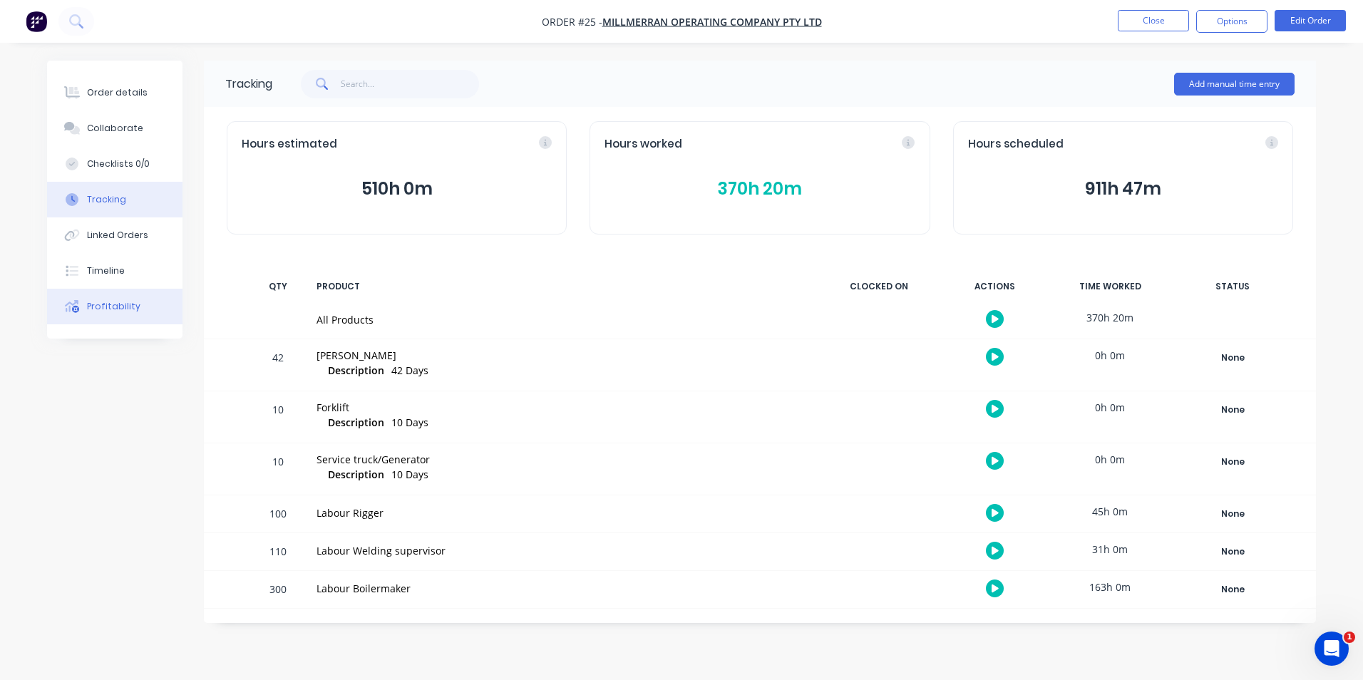
click at [123, 307] on div "Profitability" at bounding box center [113, 306] width 53 height 13
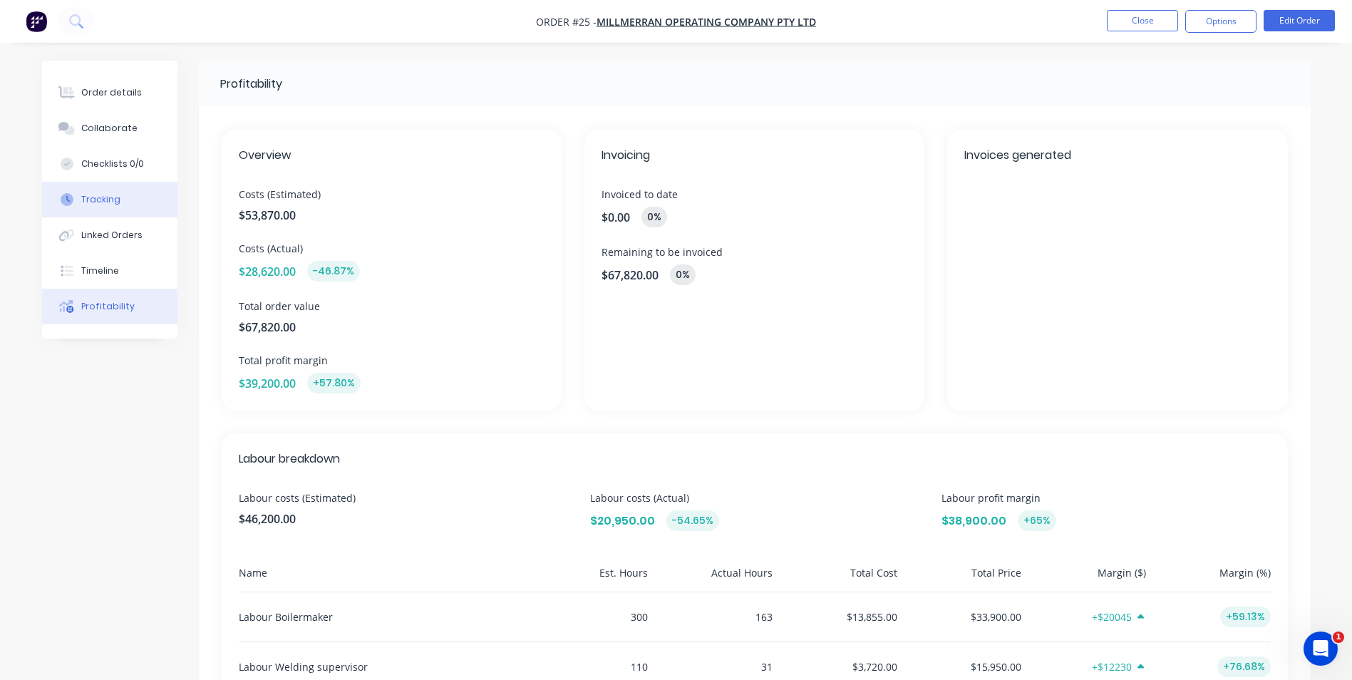
click at [107, 200] on div "Tracking" at bounding box center [100, 199] width 39 height 13
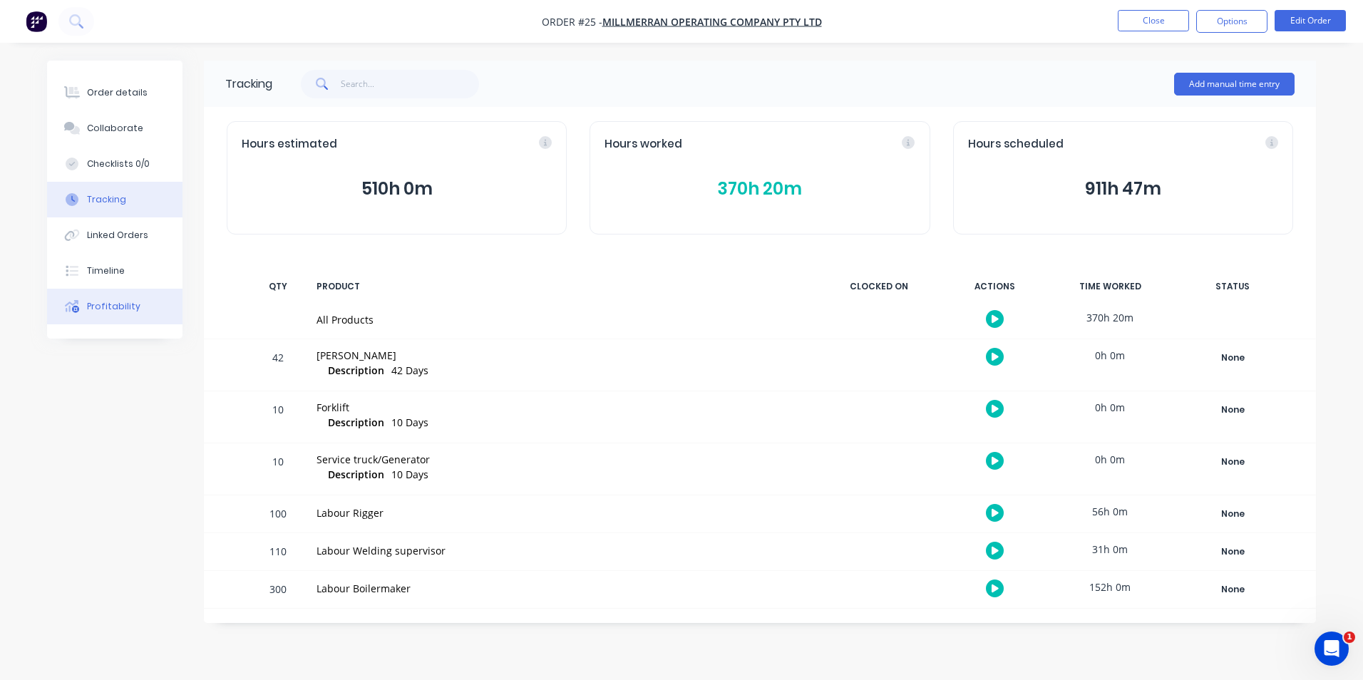
click at [127, 307] on div "Profitability" at bounding box center [113, 306] width 53 height 13
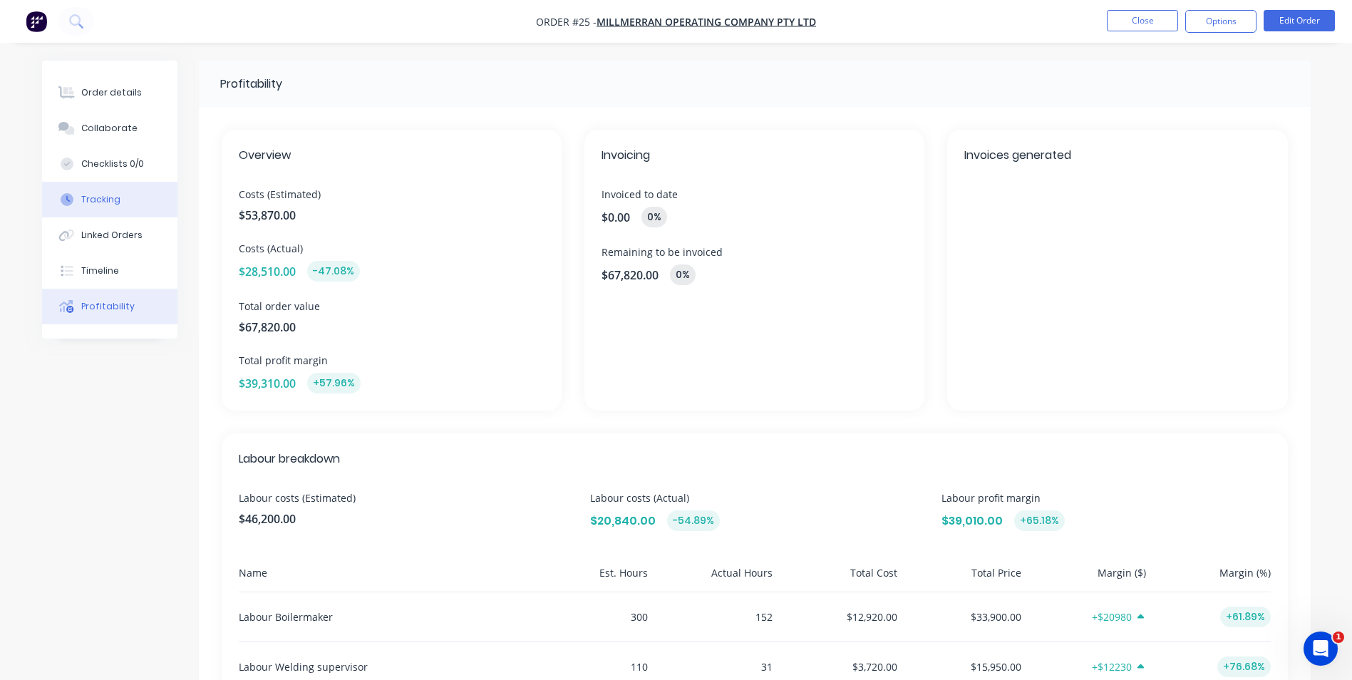
click at [125, 196] on button "Tracking" at bounding box center [109, 200] width 135 height 36
